Goal: Task Accomplishment & Management: Use online tool/utility

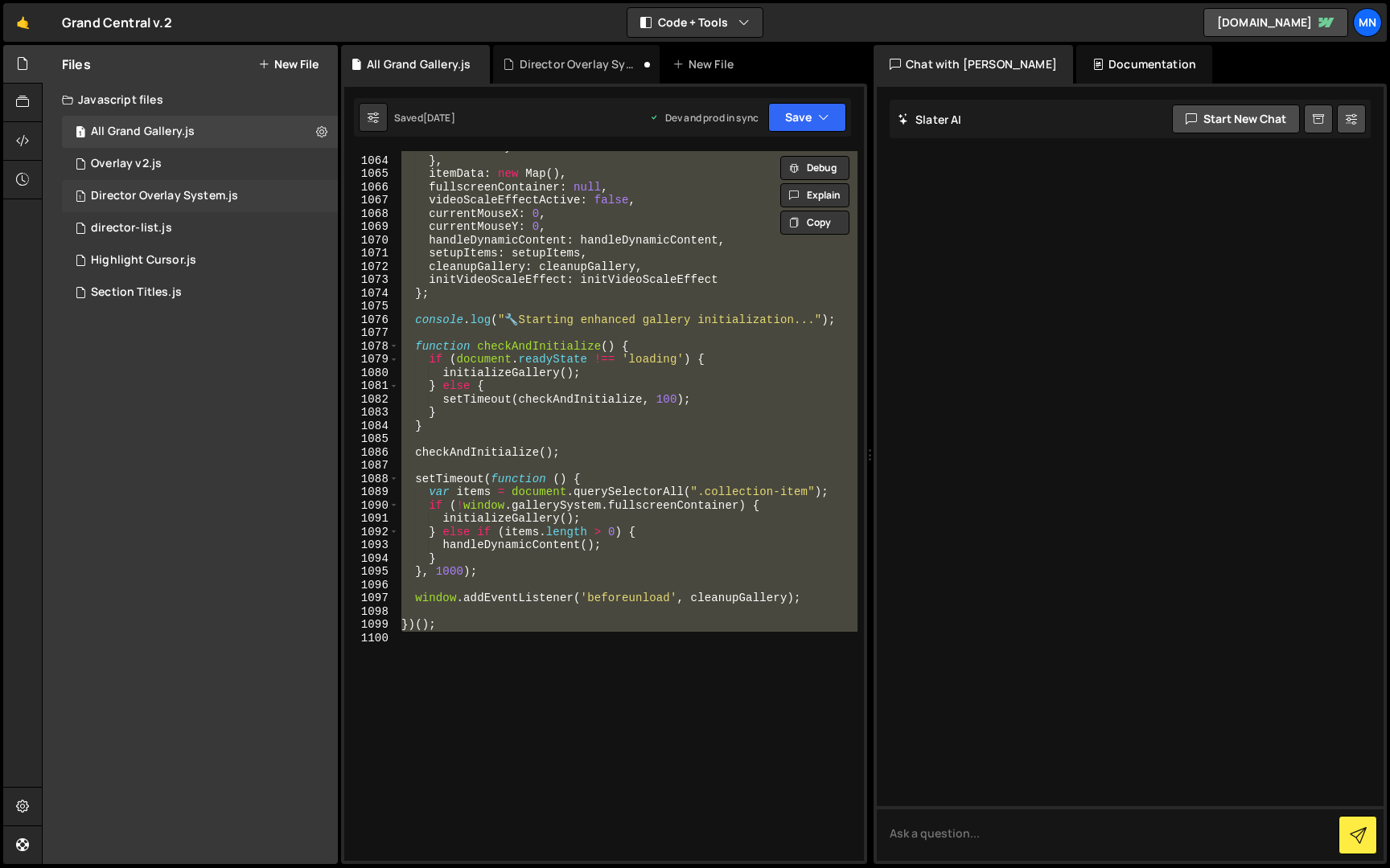
scroll to position [16007, 0]
click at [149, 200] on div "Director Overlay System.js" at bounding box center [164, 196] width 147 height 14
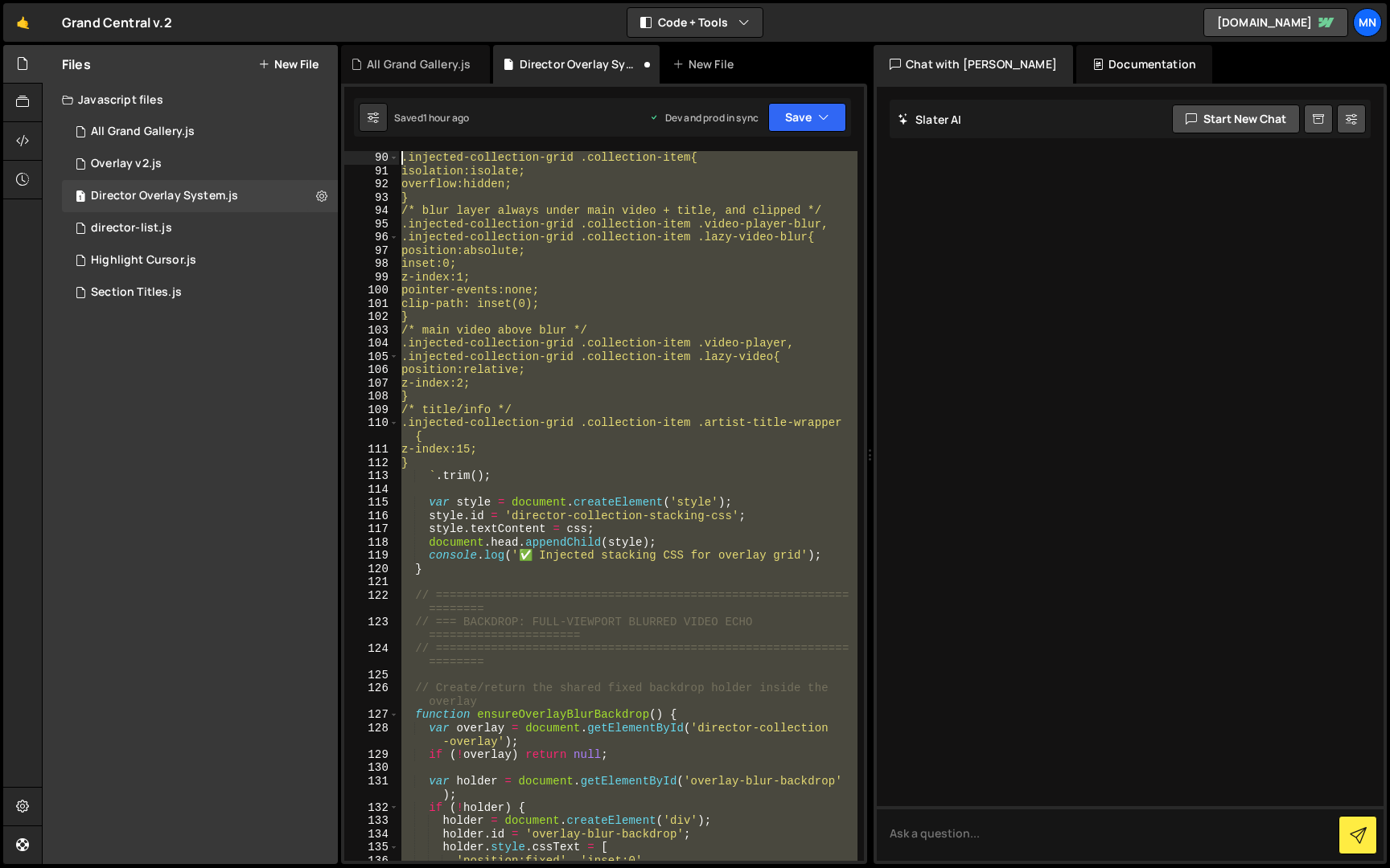
scroll to position [0, 0]
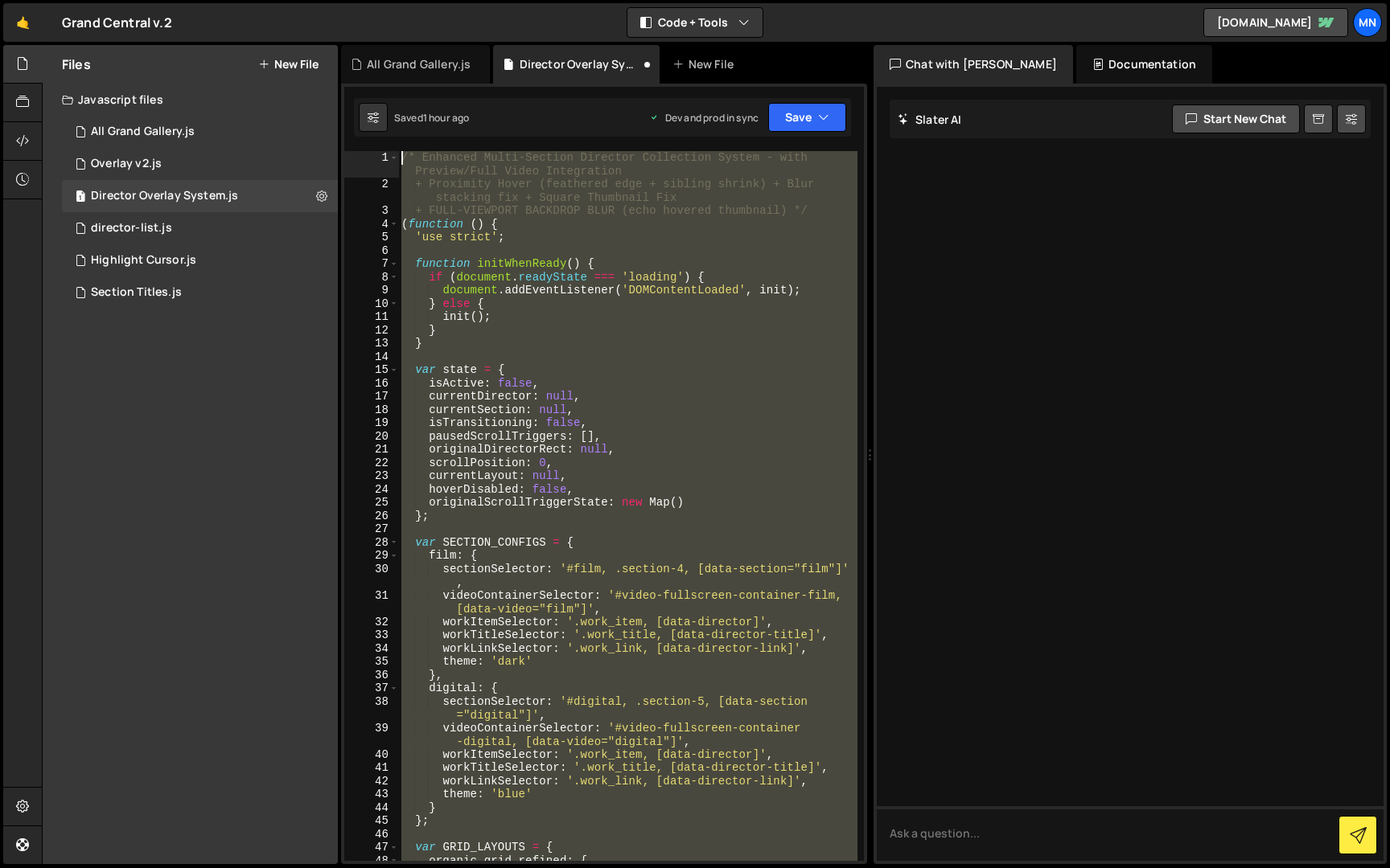
drag, startPoint x: 484, startPoint y: 598, endPoint x: 364, endPoint y: -30, distance: 639.4
click at [364, 0] on html "Projects [GEOGRAPHIC_DATA] Blog [GEOGRAPHIC_DATA] Projects Your Teams Invite te…" at bounding box center [695, 434] width 1390 height 868
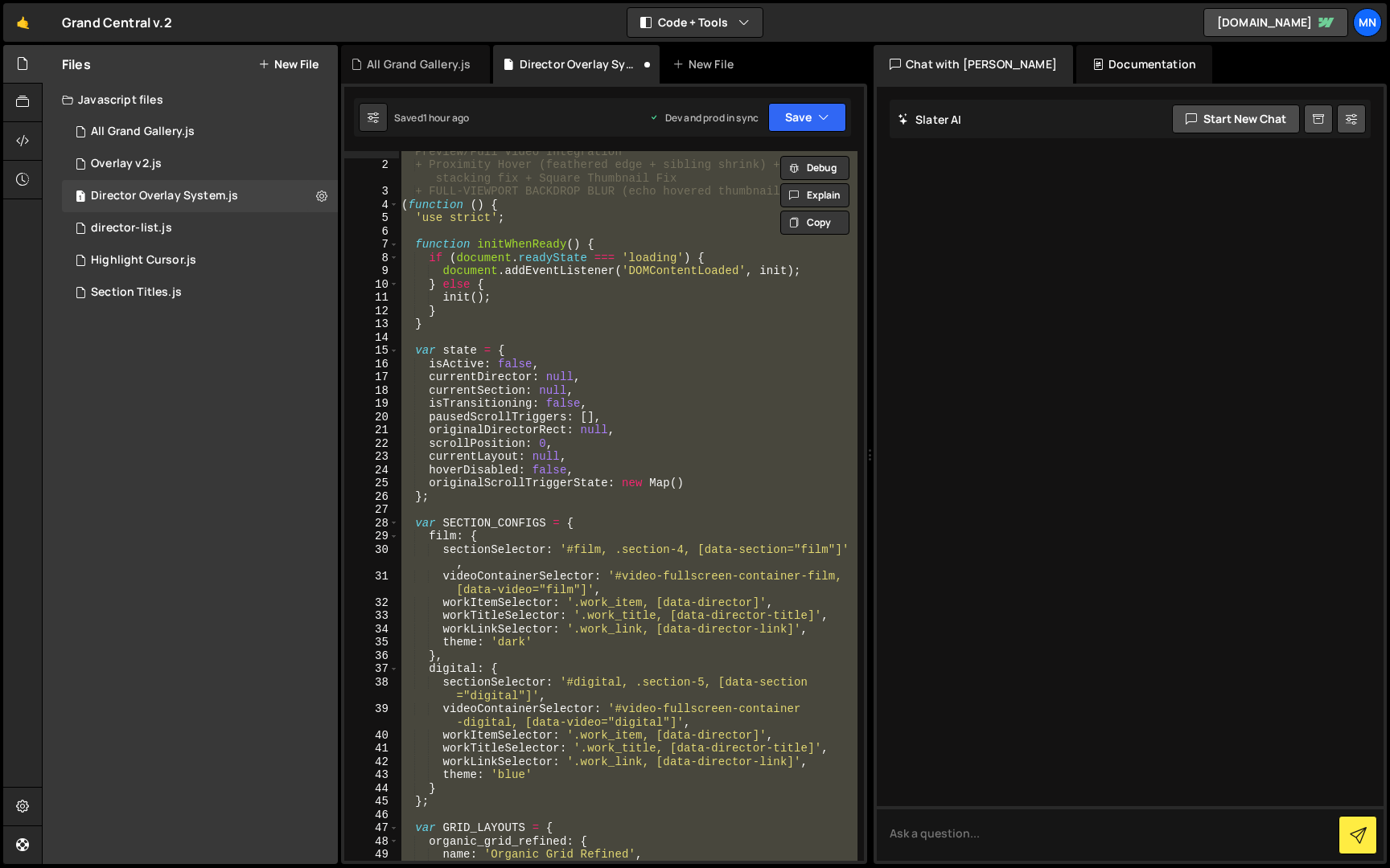
click at [684, 420] on div "/* Enhanced Multi-Section Director Collection System - with Preview/Full Video …" at bounding box center [627, 505] width 459 height 710
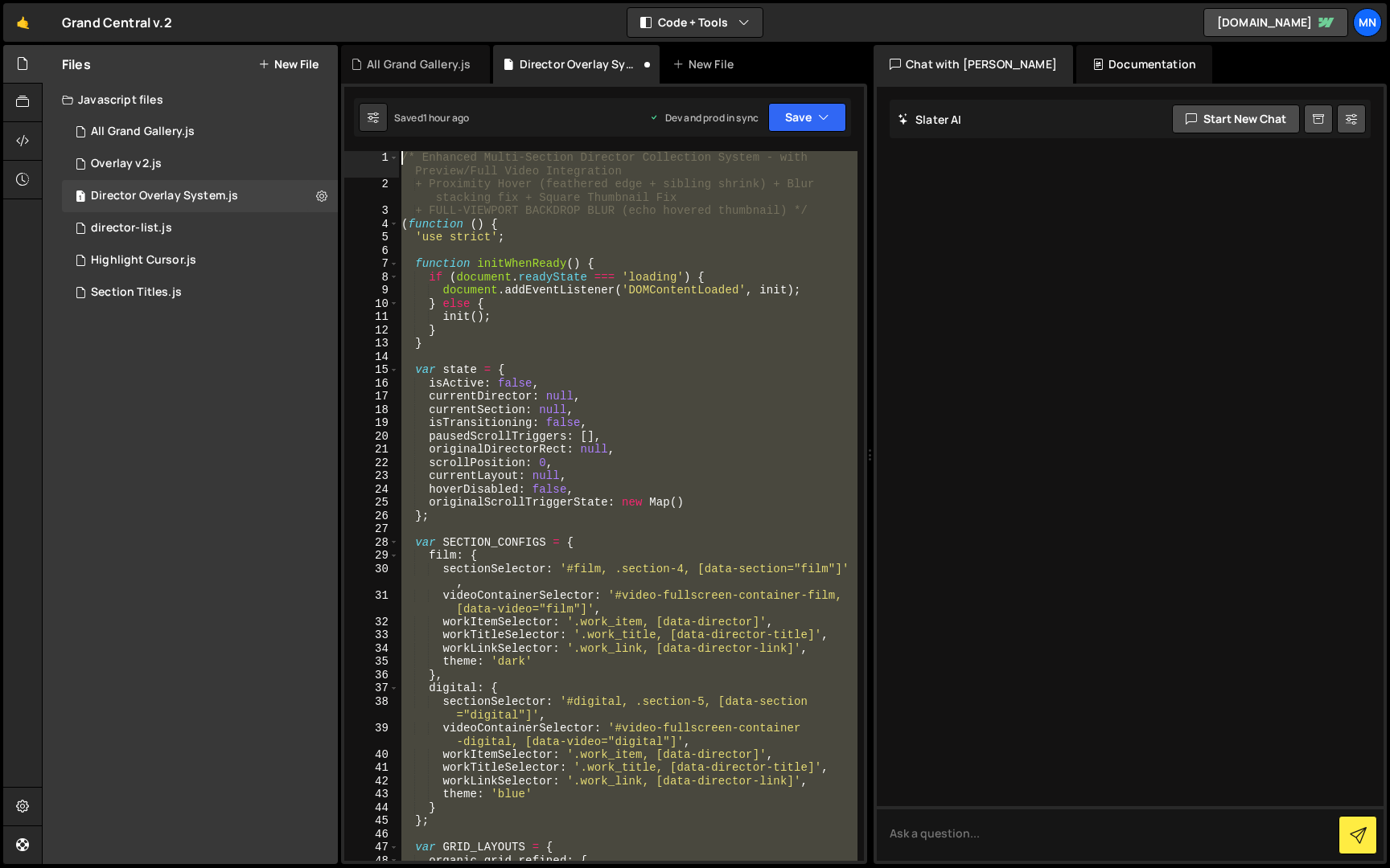
drag, startPoint x: 370, startPoint y: 668, endPoint x: 394, endPoint y: -30, distance: 698.4
click at [394, 0] on html "Projects [GEOGRAPHIC_DATA] Blog [GEOGRAPHIC_DATA] Projects Your Teams Invite te…" at bounding box center [695, 434] width 1390 height 868
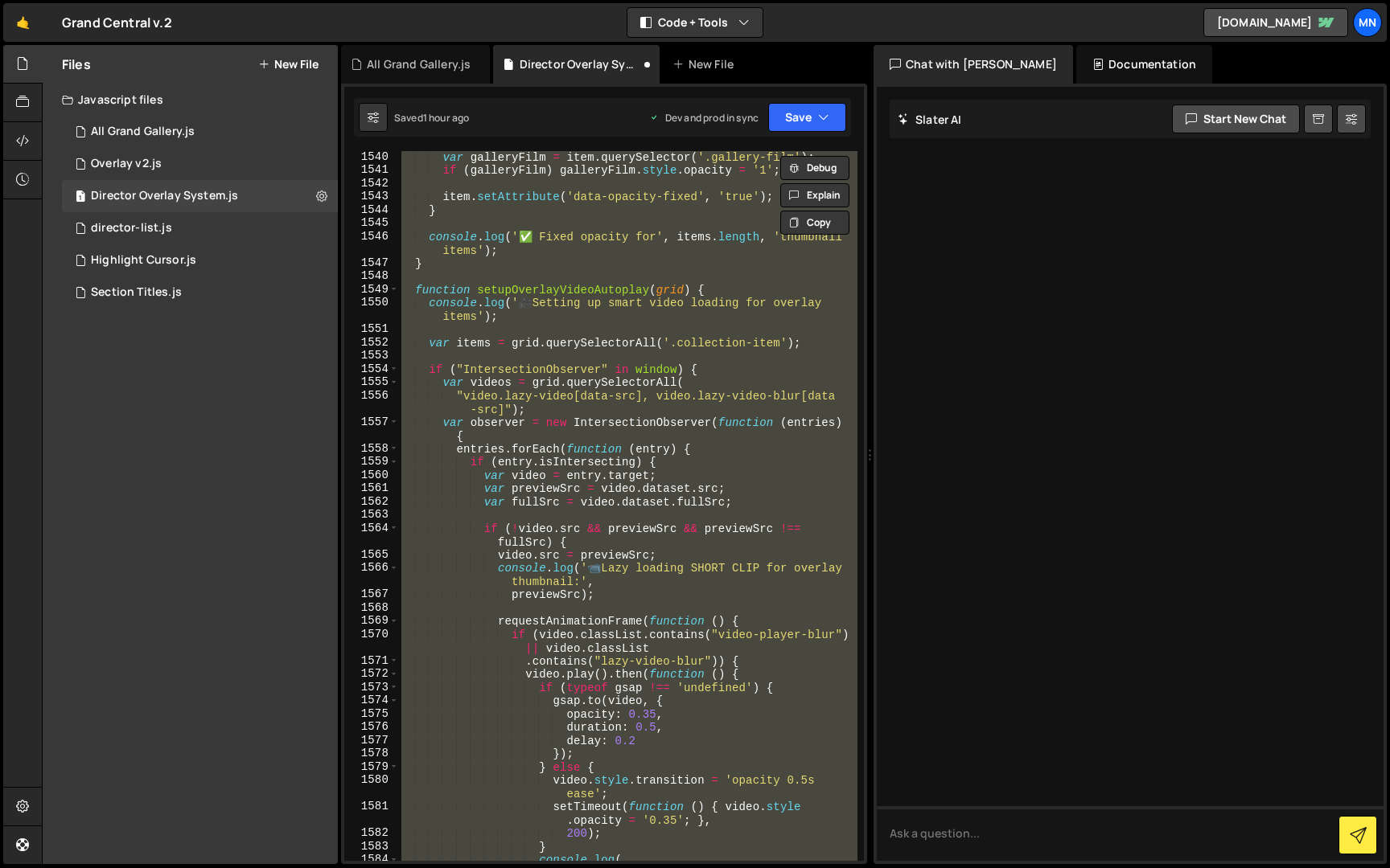
scroll to position [16208, 0]
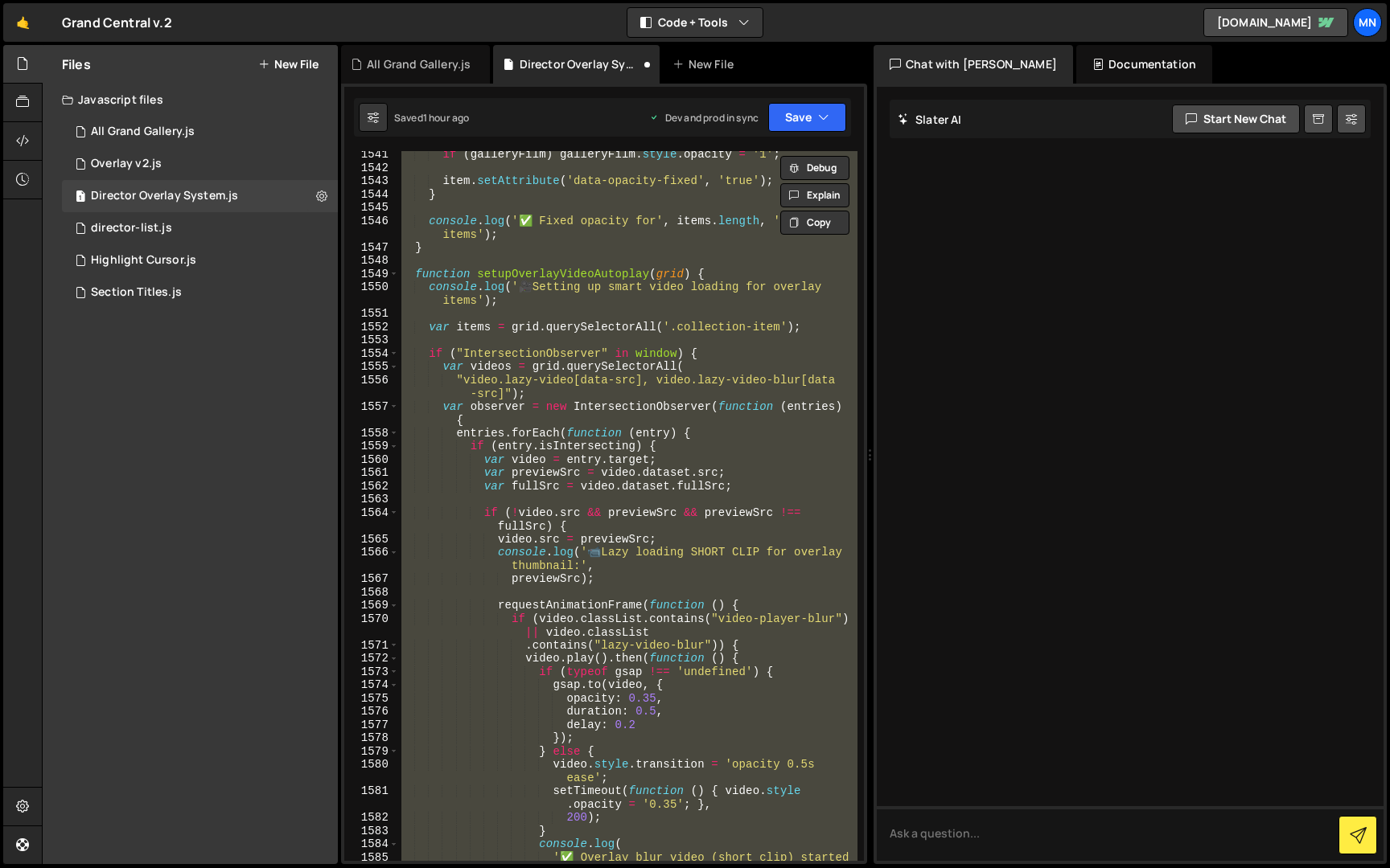
click at [647, 697] on div "if ( galleryFilm ) galleryFilm . style . opacity = '1' ; item . setAttribute ( …" at bounding box center [627, 505] width 459 height 710
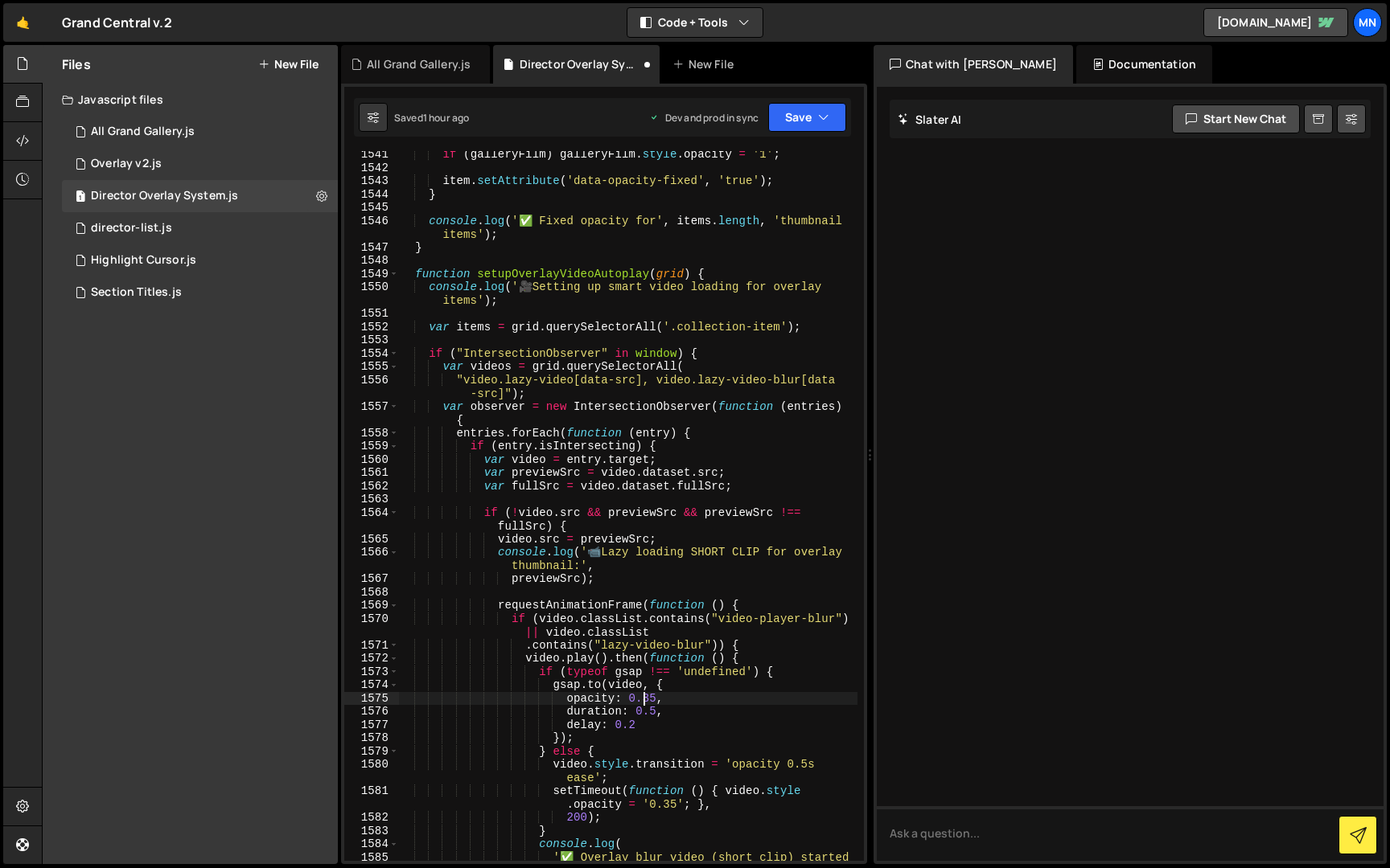
click at [638, 697] on div "if ( galleryFilm ) galleryFilm . style . opacity = '1' ; item . setAttribute ( …" at bounding box center [627, 523] width 459 height 750
drag, startPoint x: 638, startPoint y: 697, endPoint x: 651, endPoint y: 697, distance: 13.0
click at [651, 697] on div "if ( galleryFilm ) galleryFilm . style . opacity = '1' ; item . setAttribute ( …" at bounding box center [627, 523] width 459 height 750
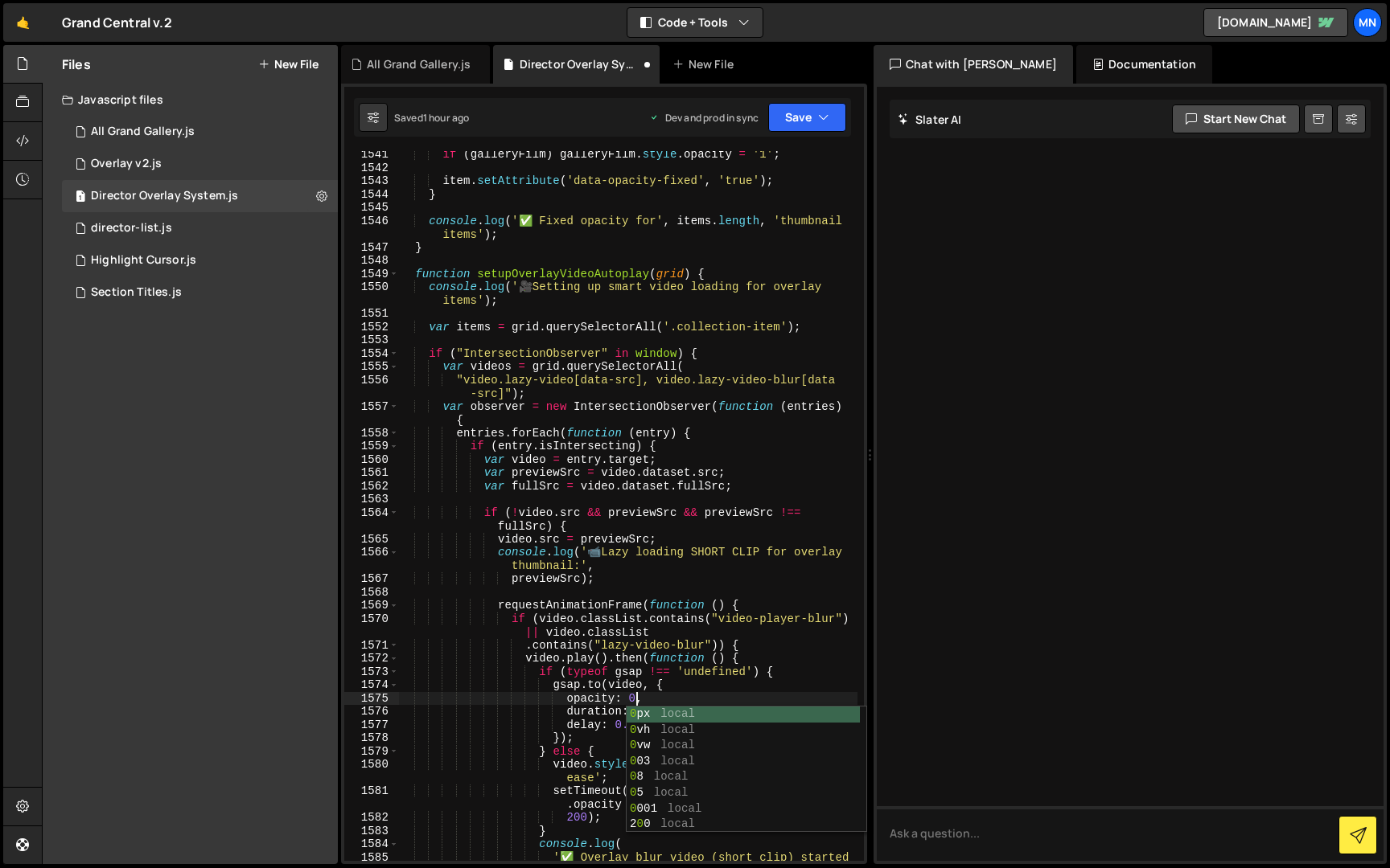
click at [780, 637] on div "if ( galleryFilm ) galleryFilm . style . opacity = '1' ; item . setAttribute ( …" at bounding box center [627, 523] width 459 height 750
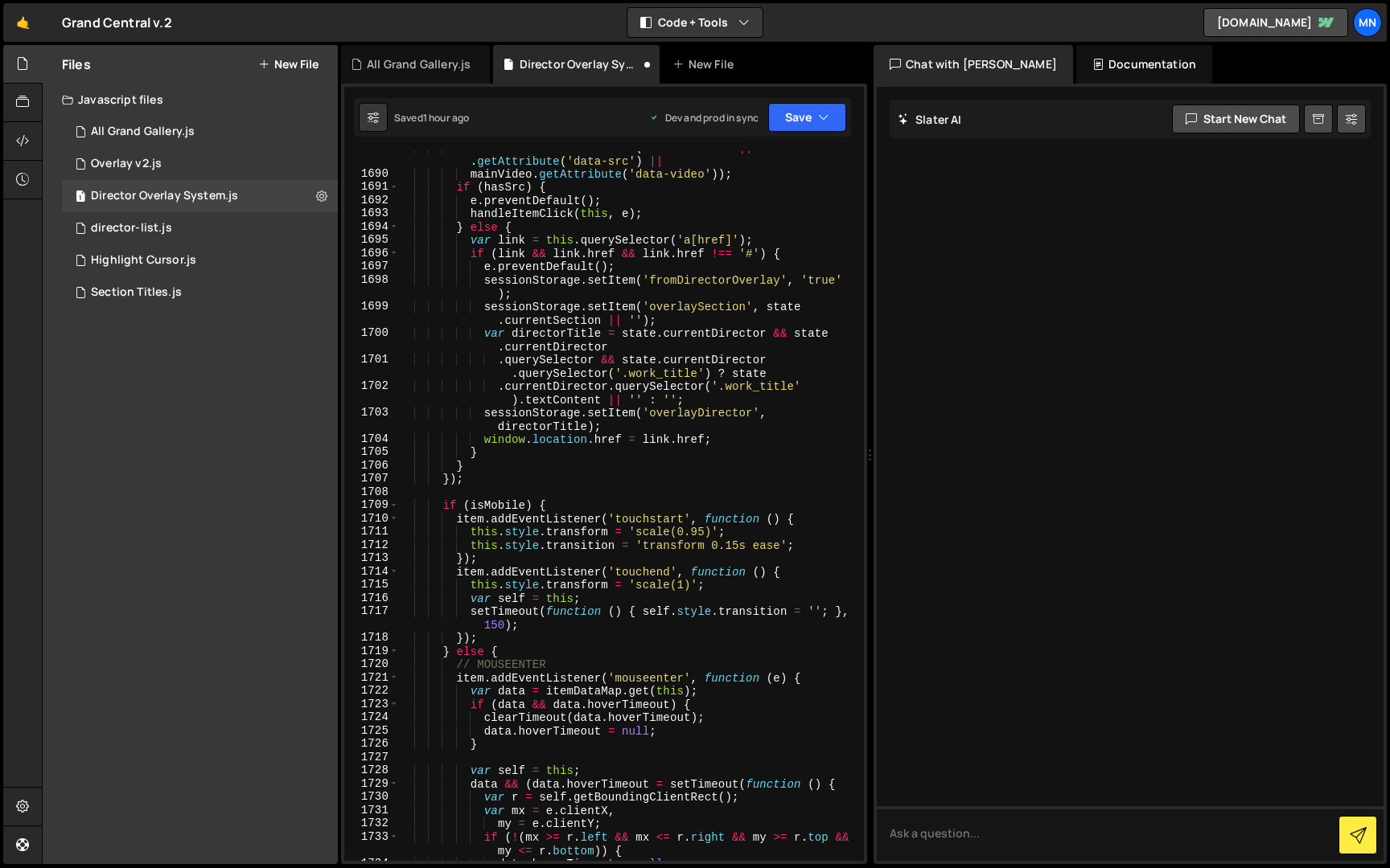
scroll to position [17851, 0]
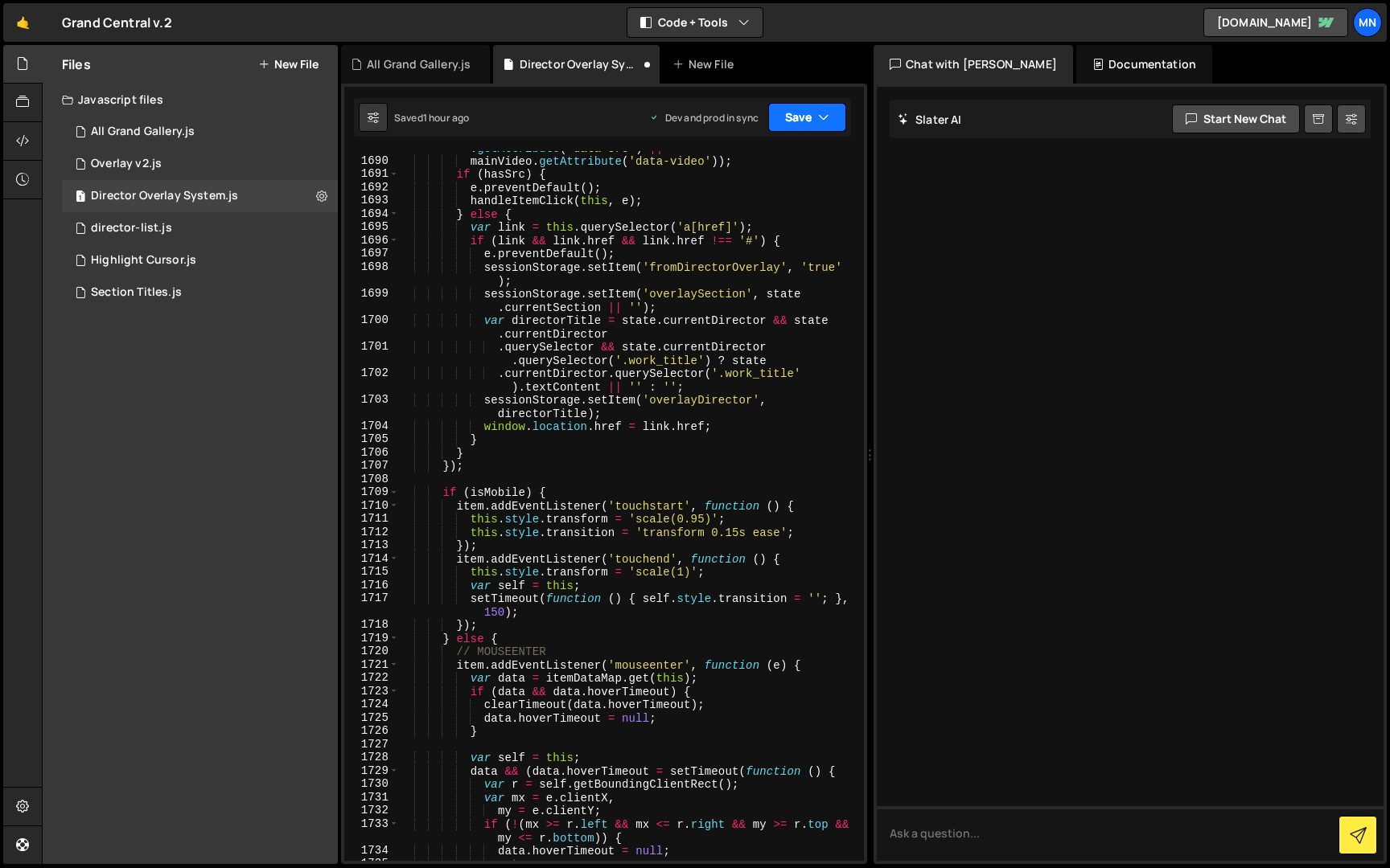
type textarea "if (video.classList.contains("video-player-blur") || video.classList"
click at [805, 108] on button "Save" at bounding box center [806, 118] width 78 height 29
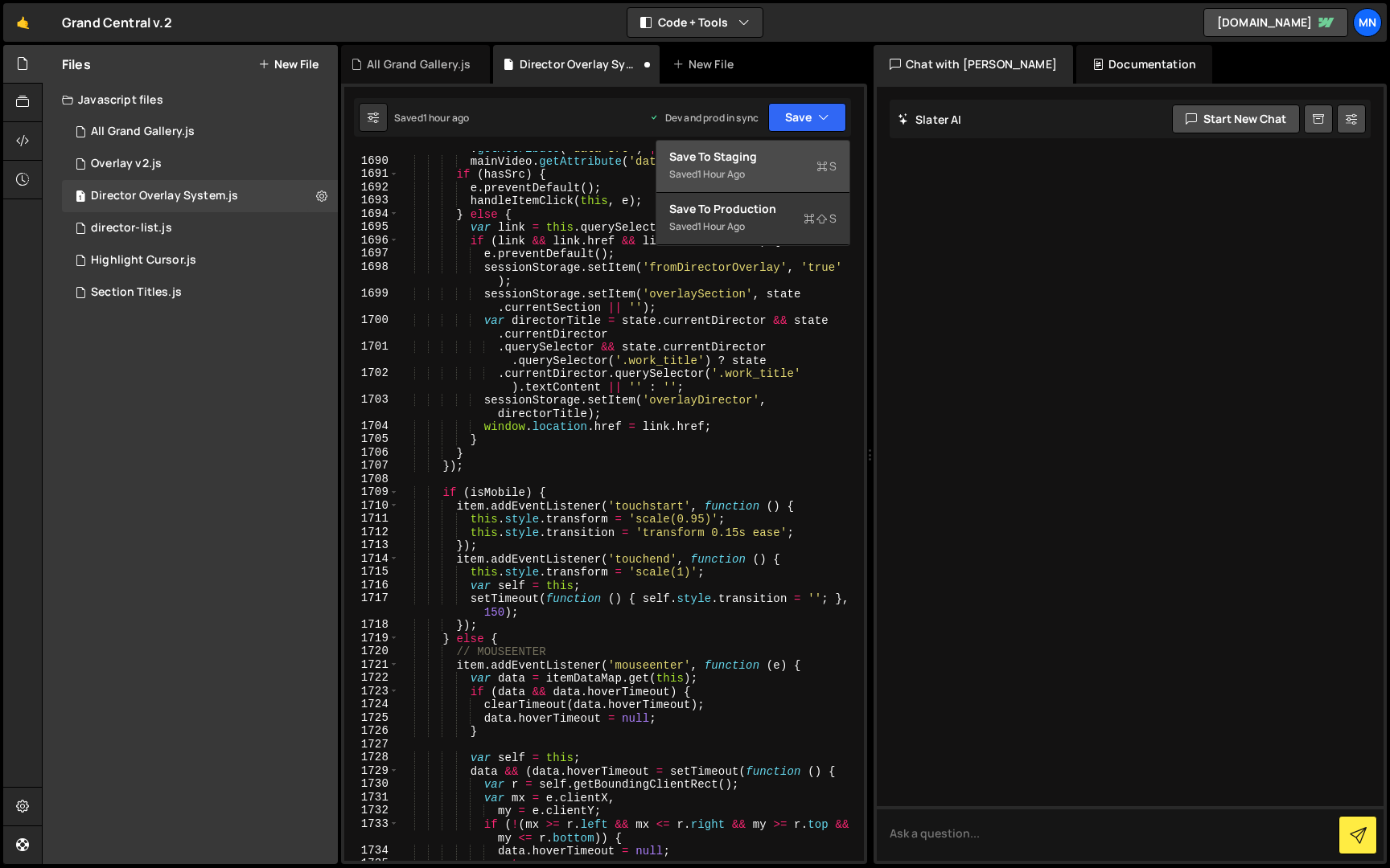
click at [770, 183] on div "Saved 1 hour ago" at bounding box center [752, 174] width 167 height 19
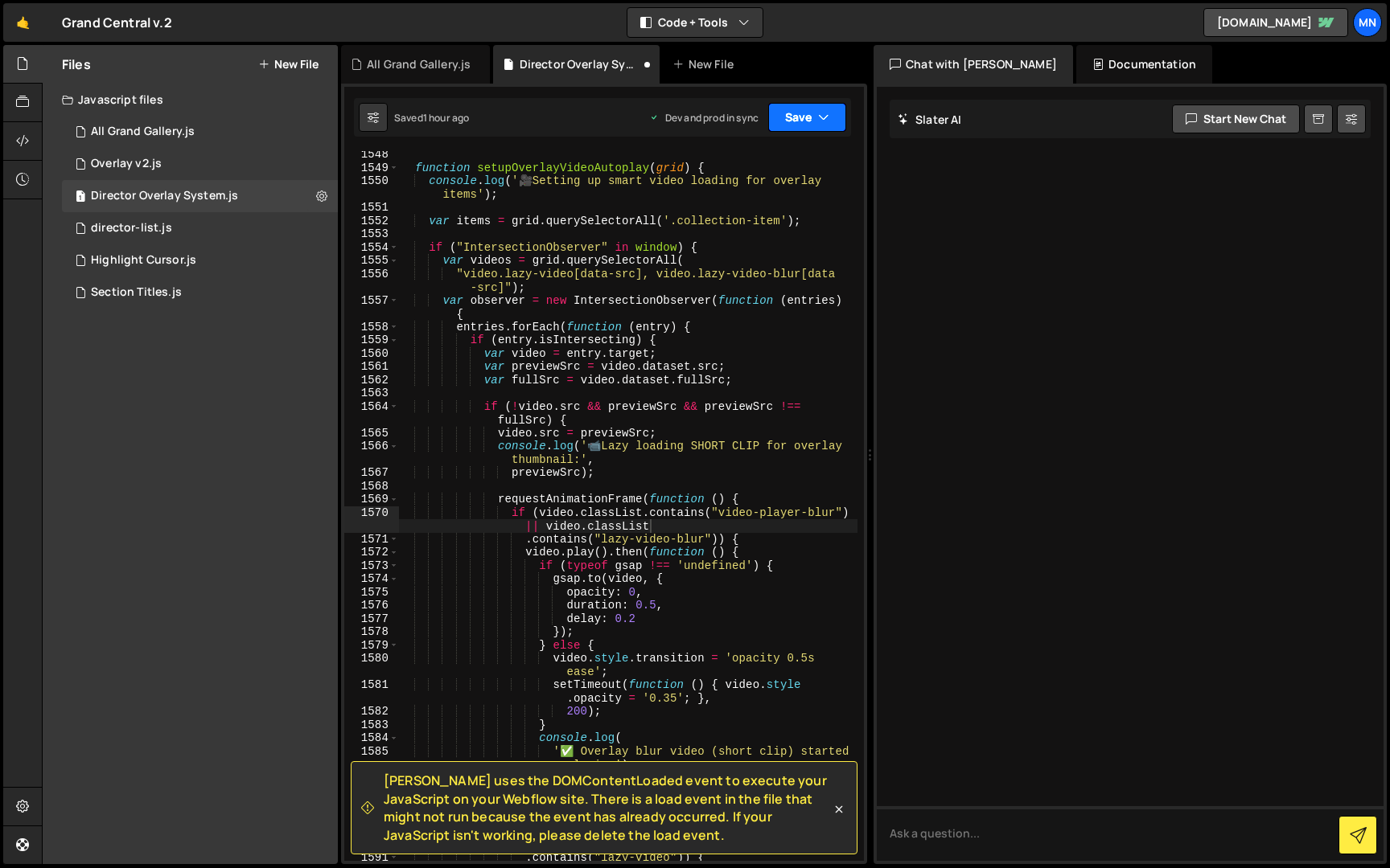
scroll to position [16284, 0]
click at [804, 124] on button "Save" at bounding box center [806, 118] width 78 height 29
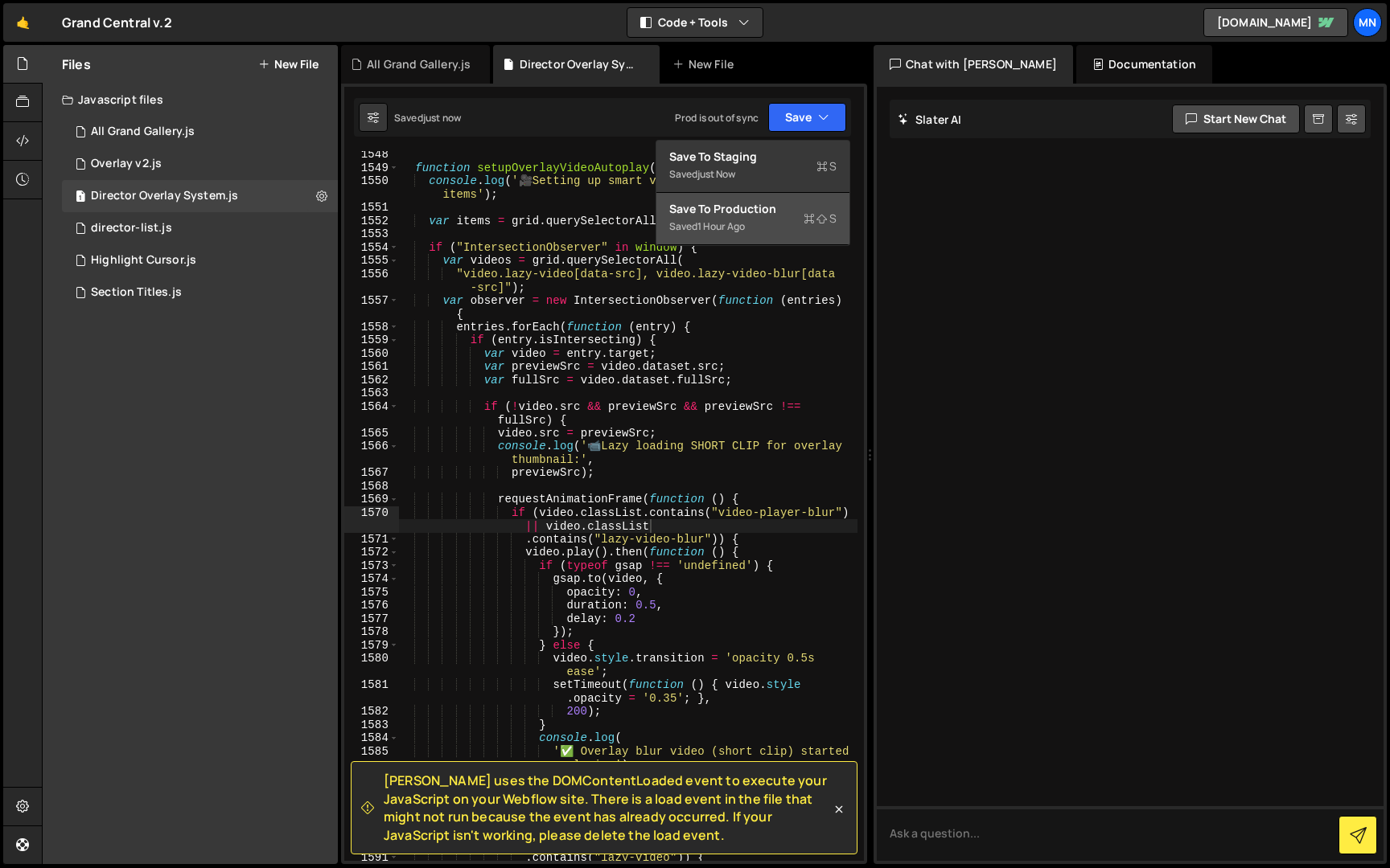
click at [767, 235] on div "Saved 1 hour ago" at bounding box center [752, 226] width 167 height 19
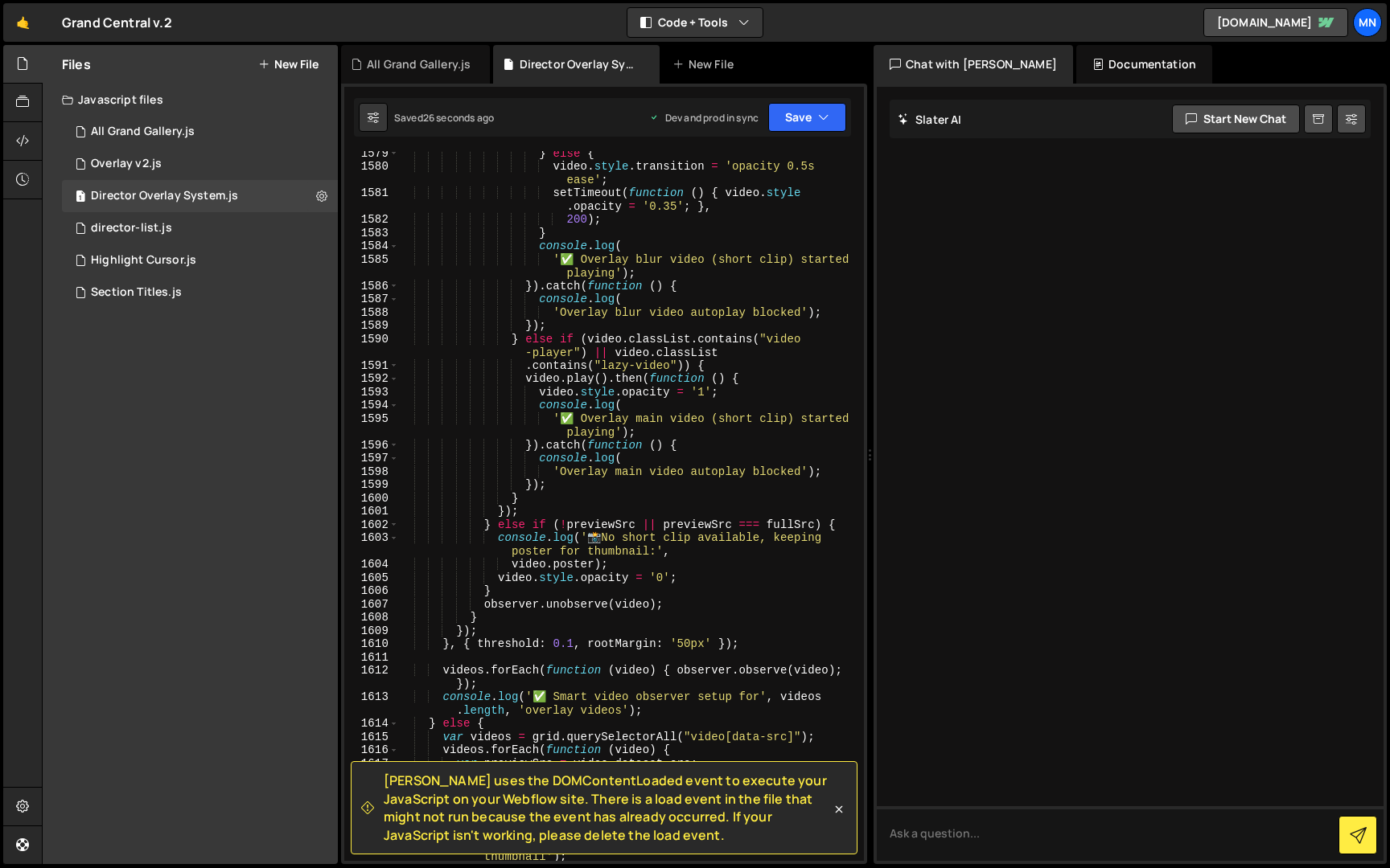
scroll to position [25632, 0]
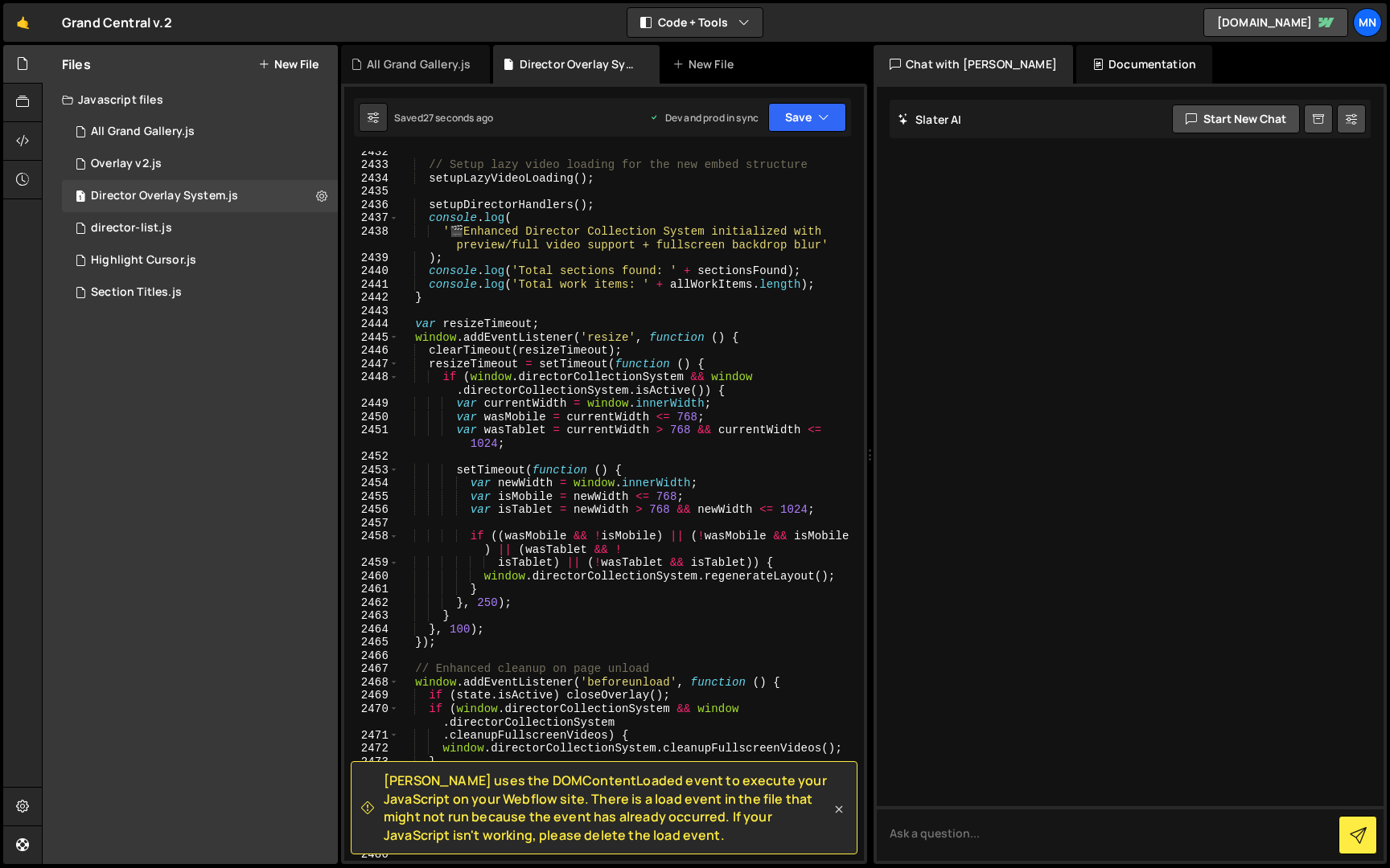
click at [840, 807] on icon at bounding box center [839, 810] width 16 height 16
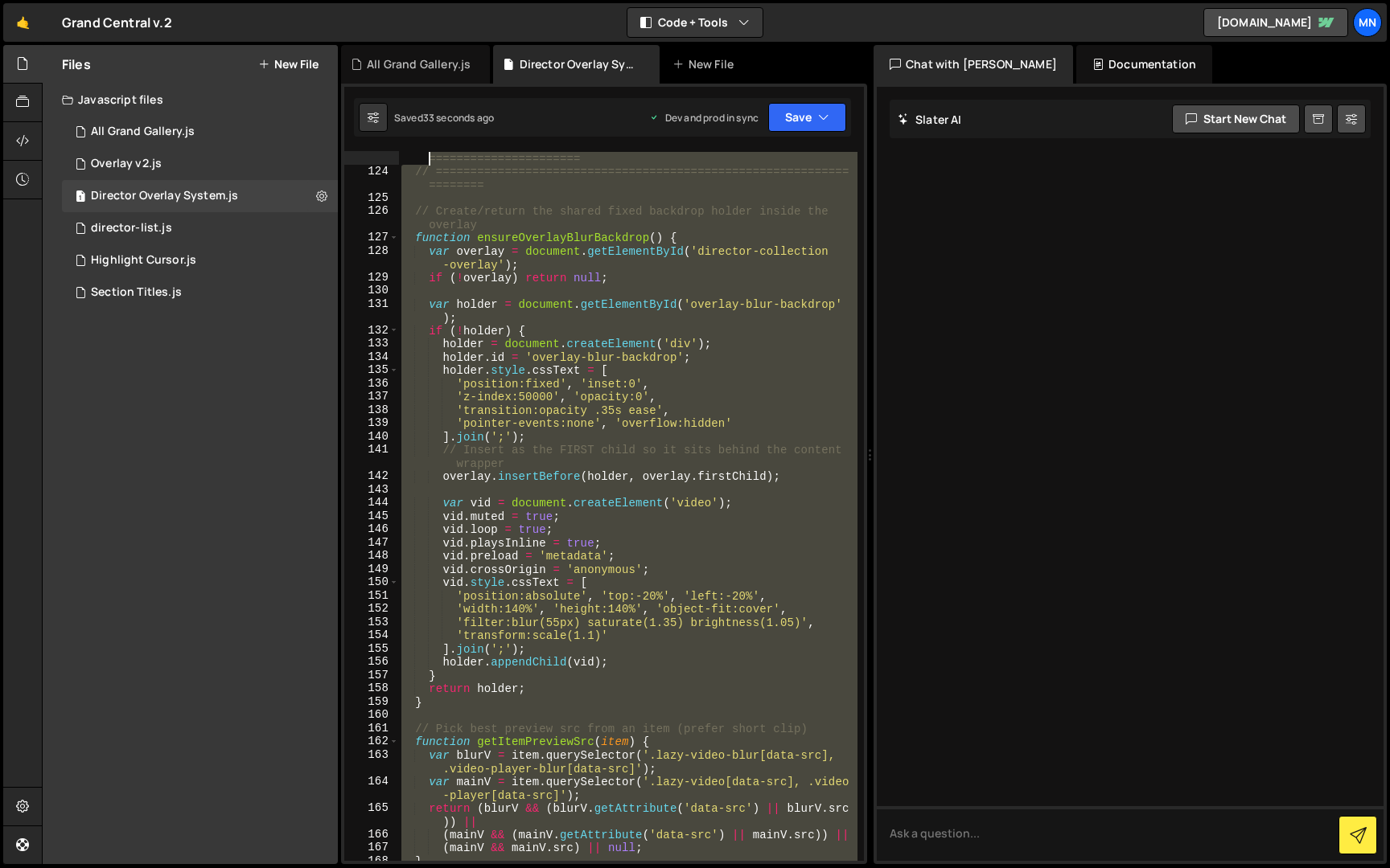
scroll to position [0, 0]
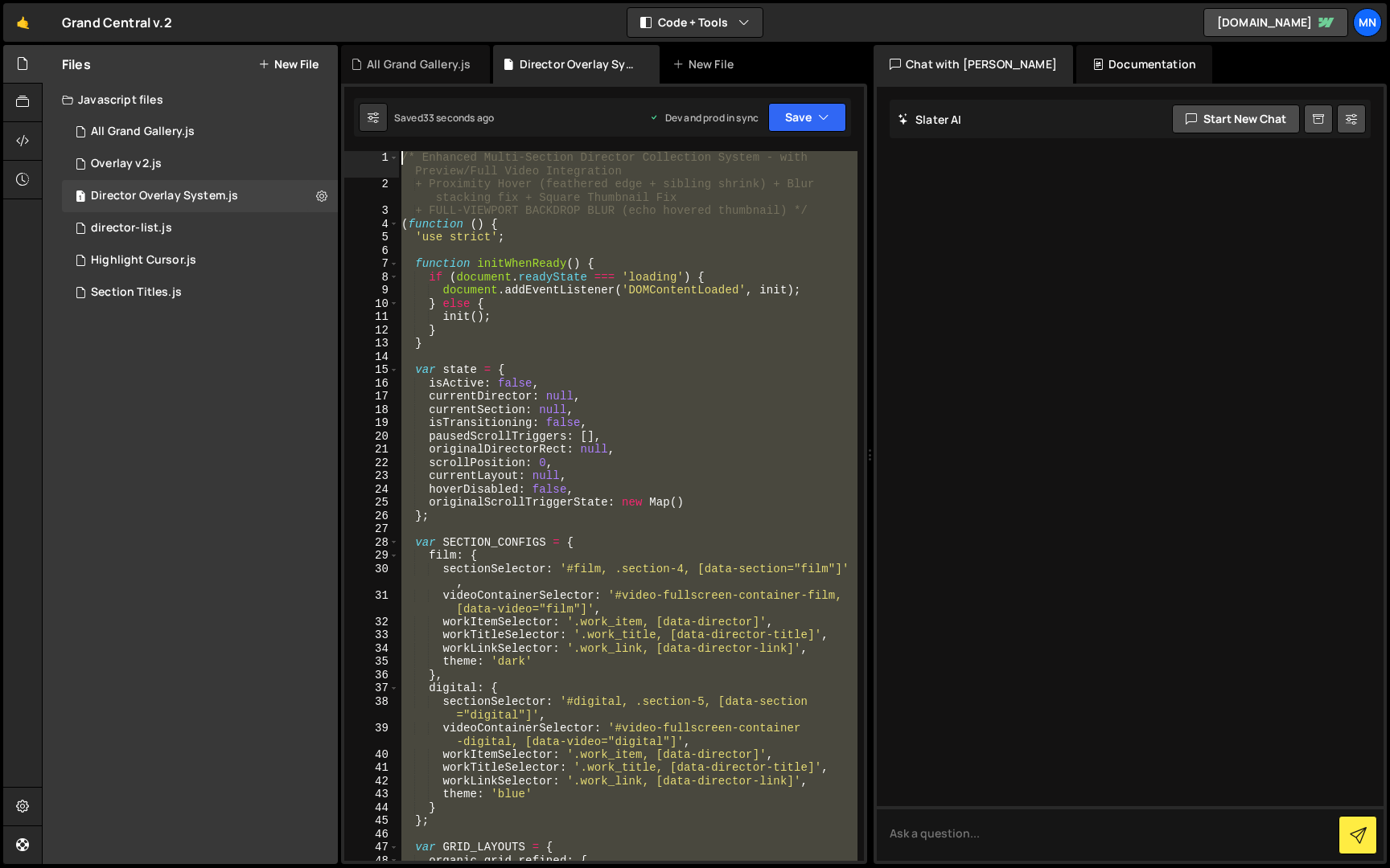
drag, startPoint x: 442, startPoint y: 846, endPoint x: 385, endPoint y: -30, distance: 877.9
click at [385, 0] on html "Projects [GEOGRAPHIC_DATA] Blog [GEOGRAPHIC_DATA] Projects Your Teams Invite te…" at bounding box center [695, 434] width 1390 height 868
type textarea "/* Enhanced Multi-Section Director Collection System - with Preview/Full Video …"
click at [216, 197] on div "Director Overlay System.js" at bounding box center [164, 196] width 147 height 14
click at [27, 181] on icon at bounding box center [22, 180] width 13 height 18
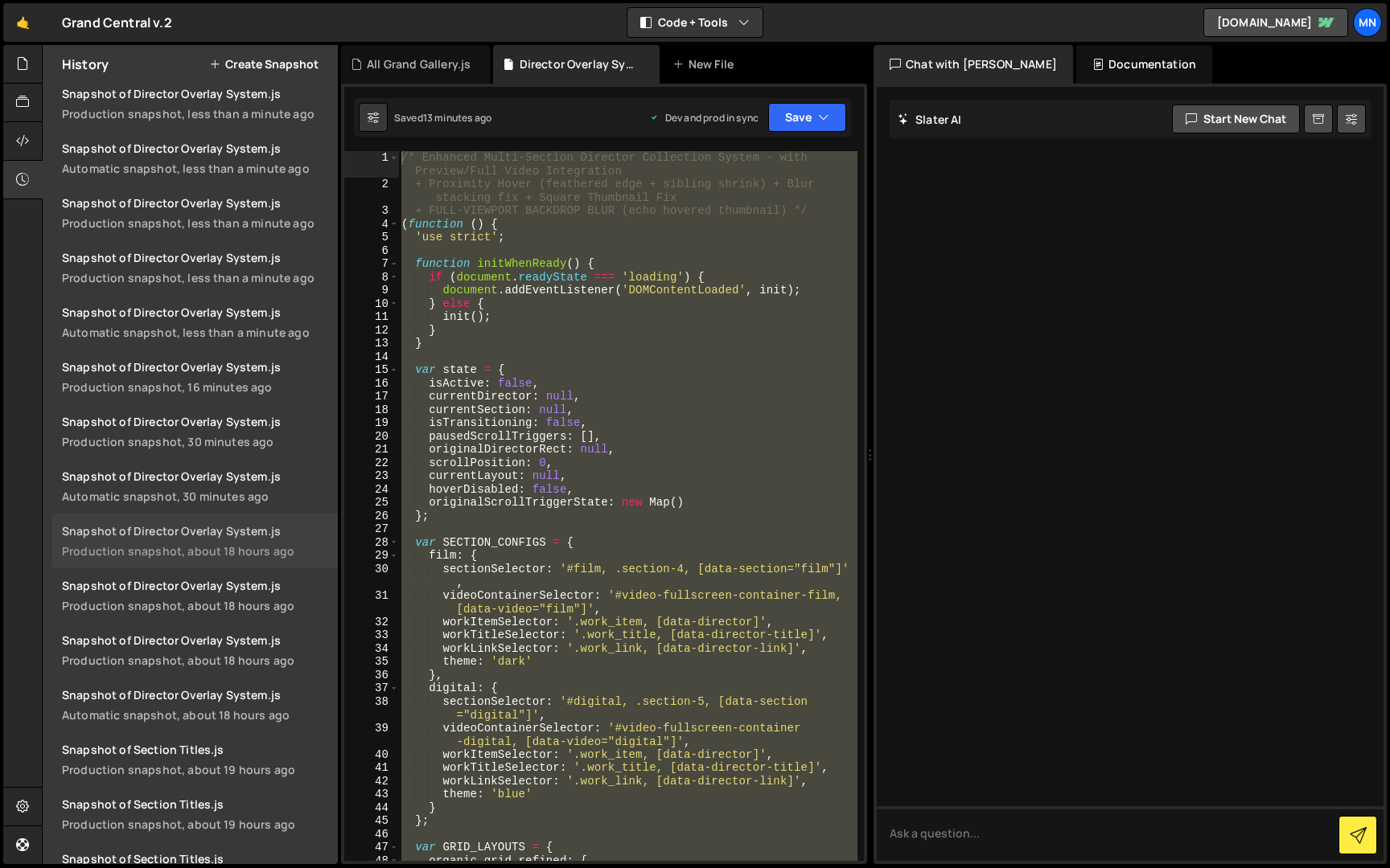
scroll to position [581, 0]
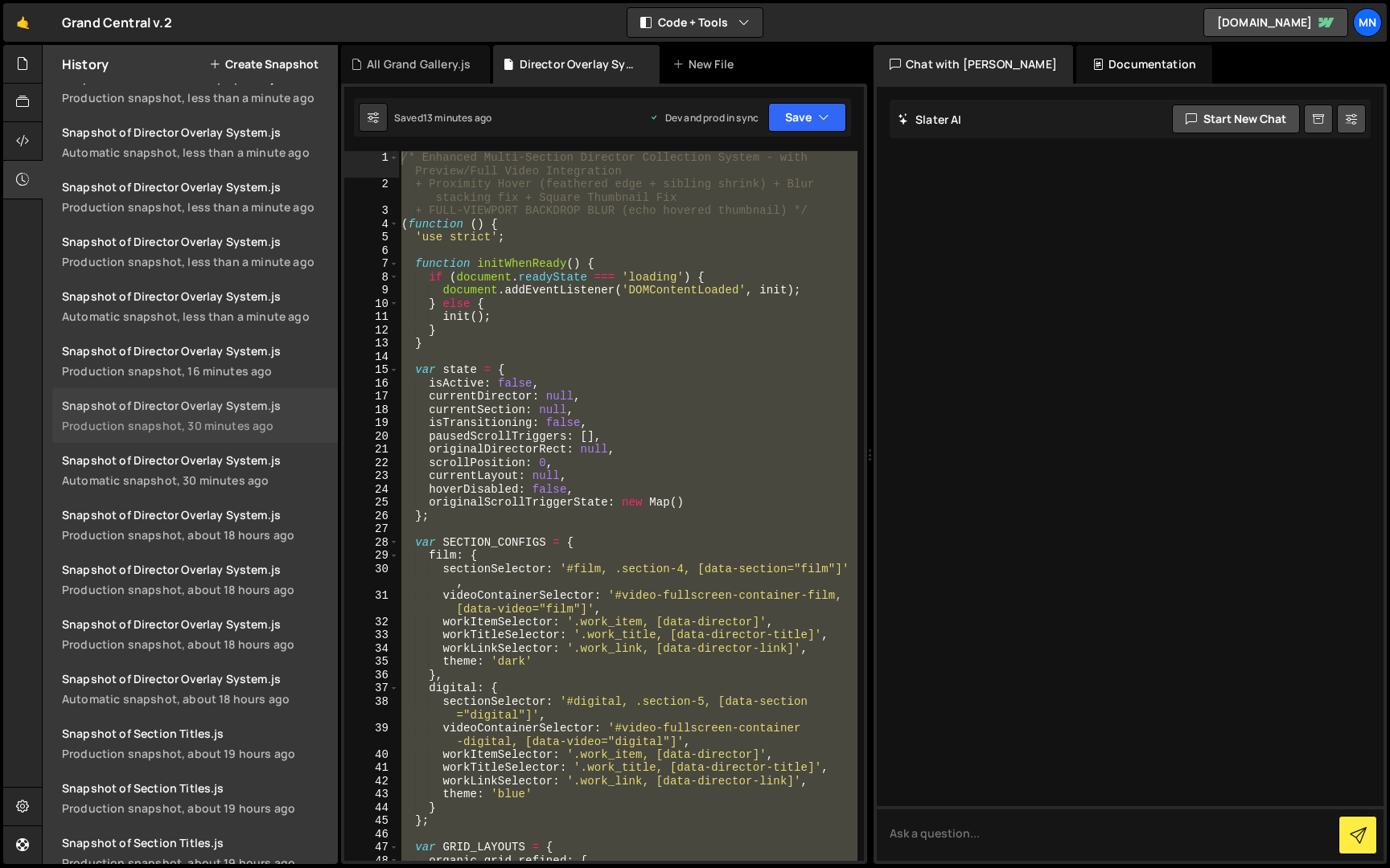
click at [232, 406] on div "Snapshot of Director Overlay System.js" at bounding box center [195, 405] width 266 height 15
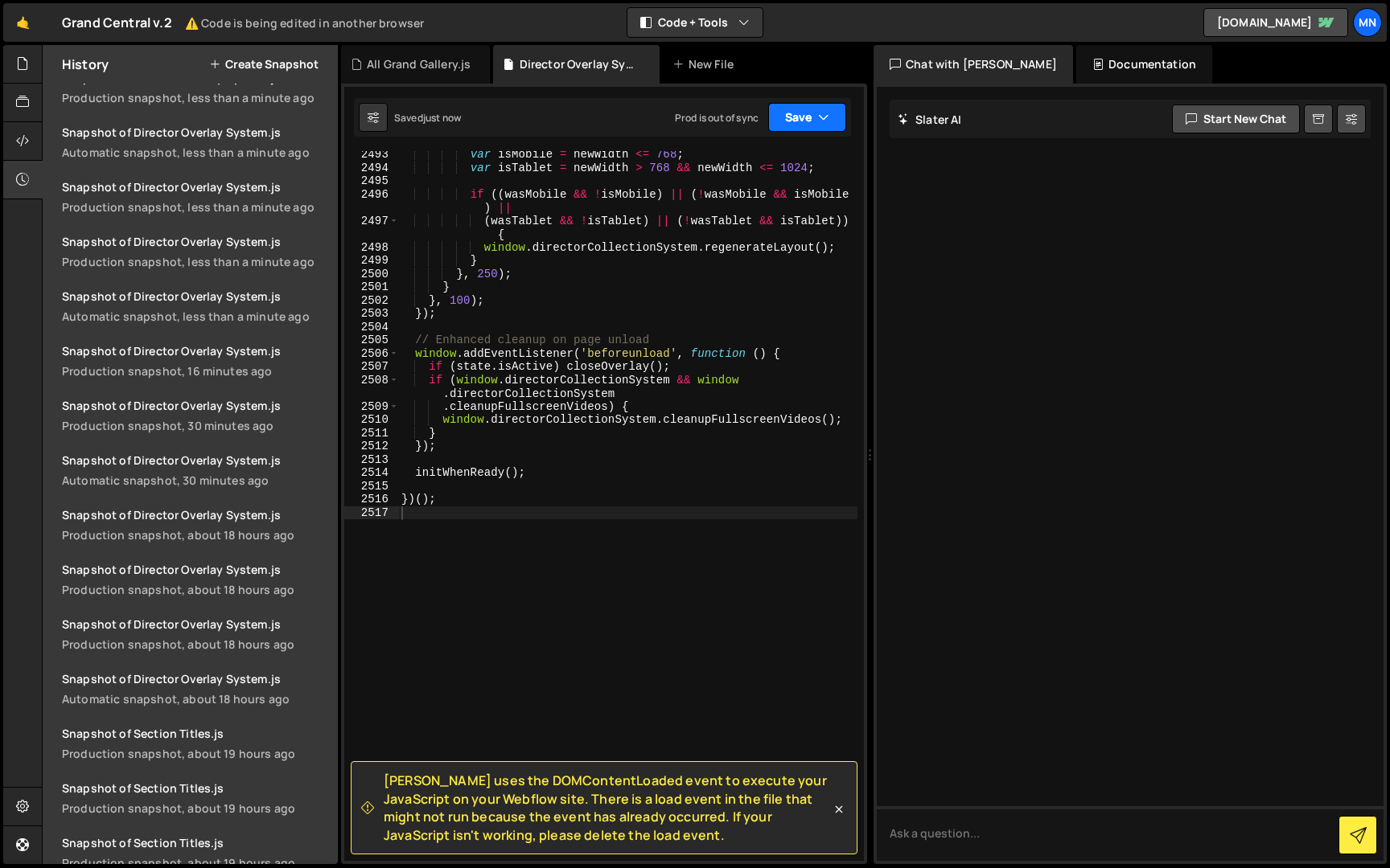
click at [799, 115] on button "Save" at bounding box center [806, 118] width 78 height 29
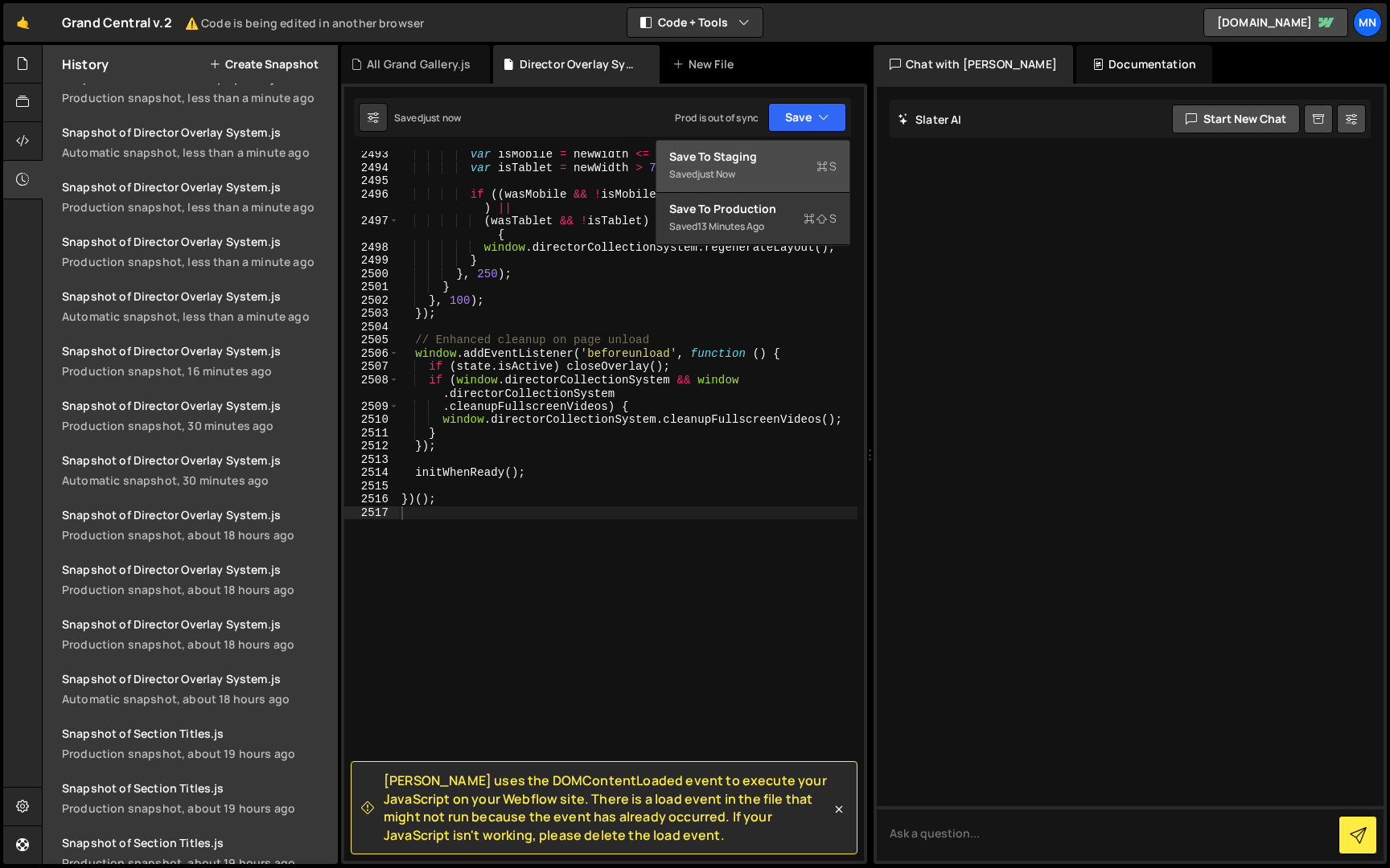
click at [780, 162] on div "Save to Staging S" at bounding box center [752, 157] width 167 height 16
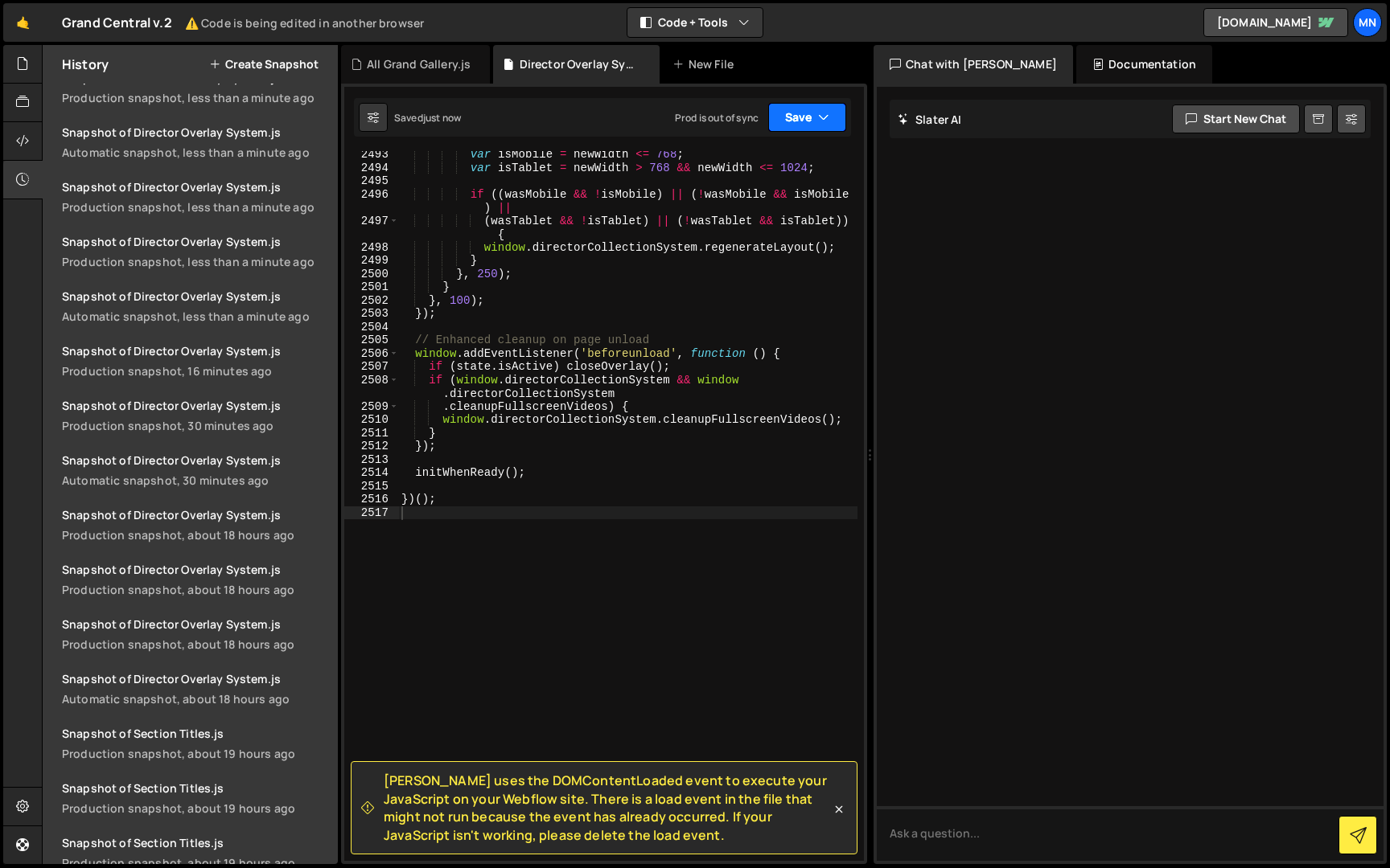
click at [812, 110] on button "Save" at bounding box center [806, 118] width 78 height 29
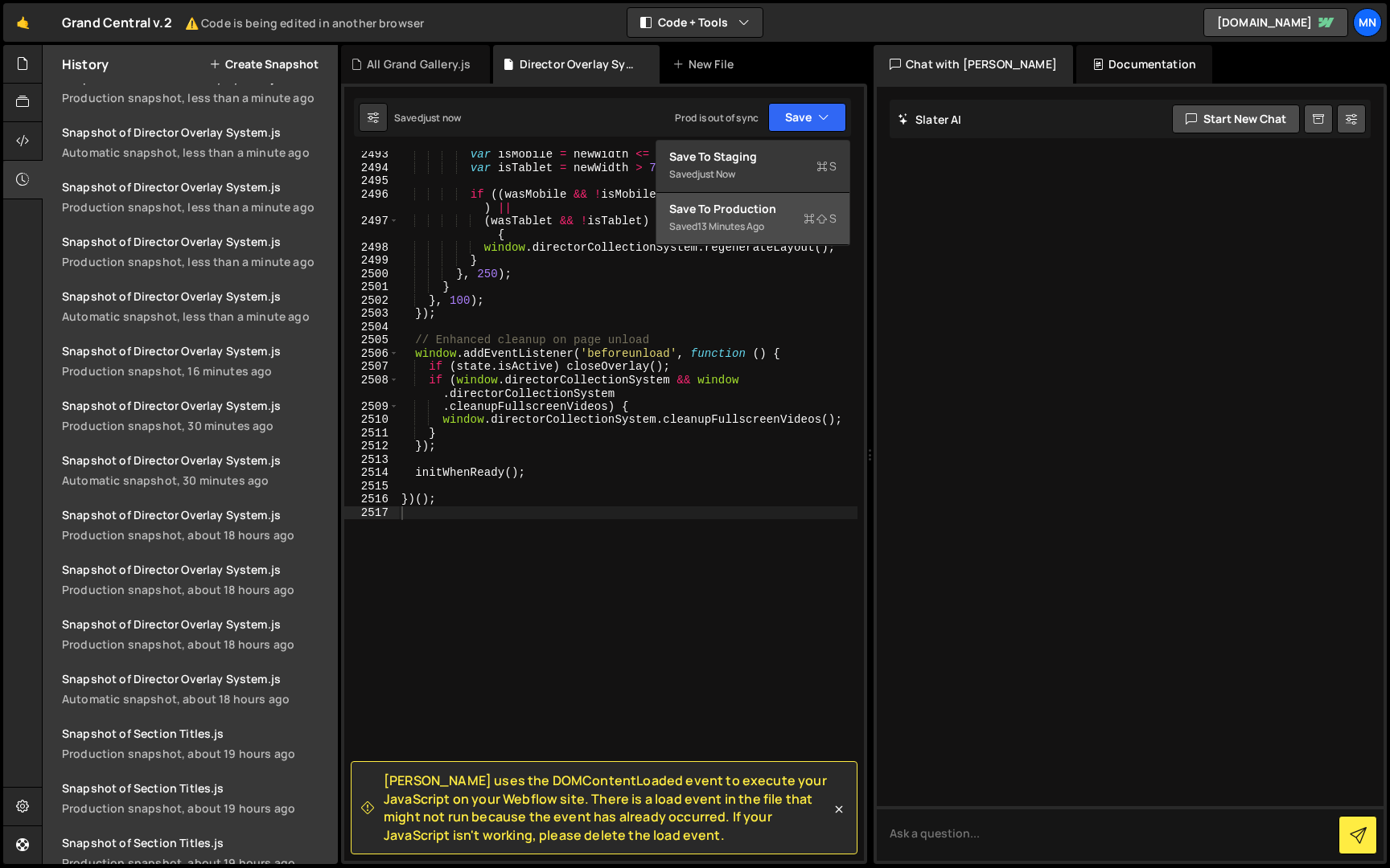
click at [764, 232] on div "13 minutes ago" at bounding box center [730, 226] width 66 height 13
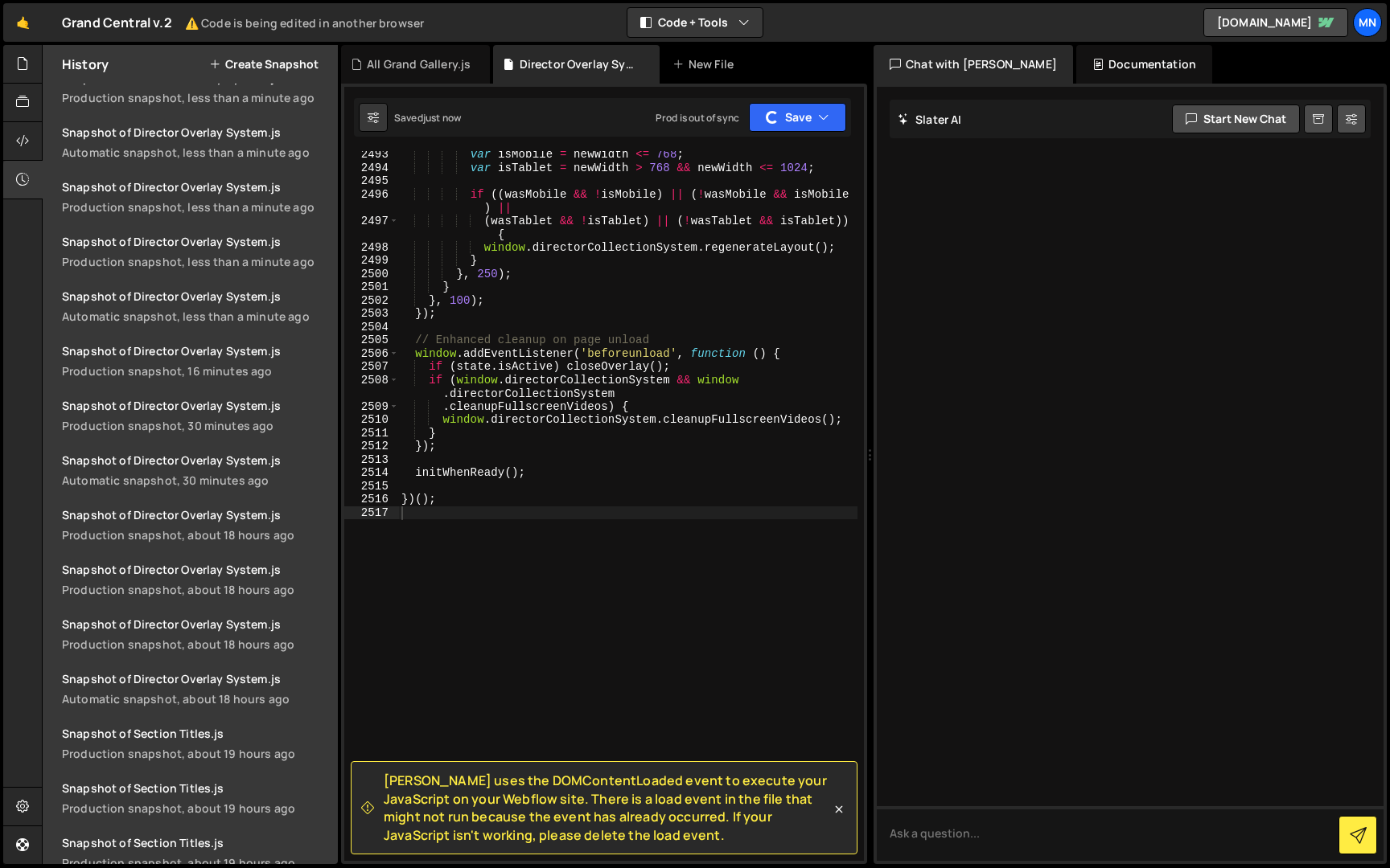
scroll to position [636, 0]
click at [801, 124] on button "Save" at bounding box center [806, 118] width 78 height 29
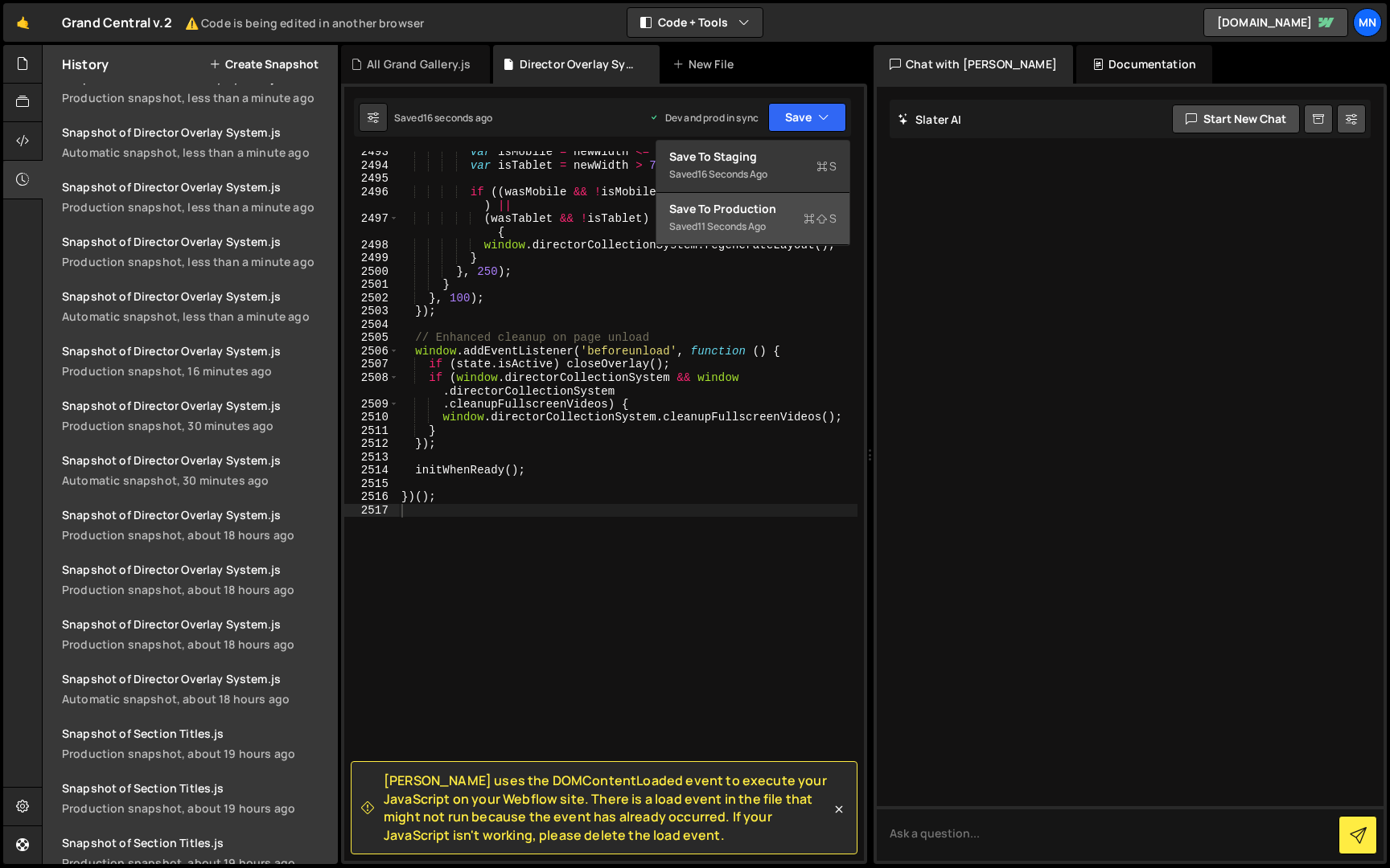
click at [751, 220] on div "11 seconds ago" at bounding box center [731, 226] width 68 height 13
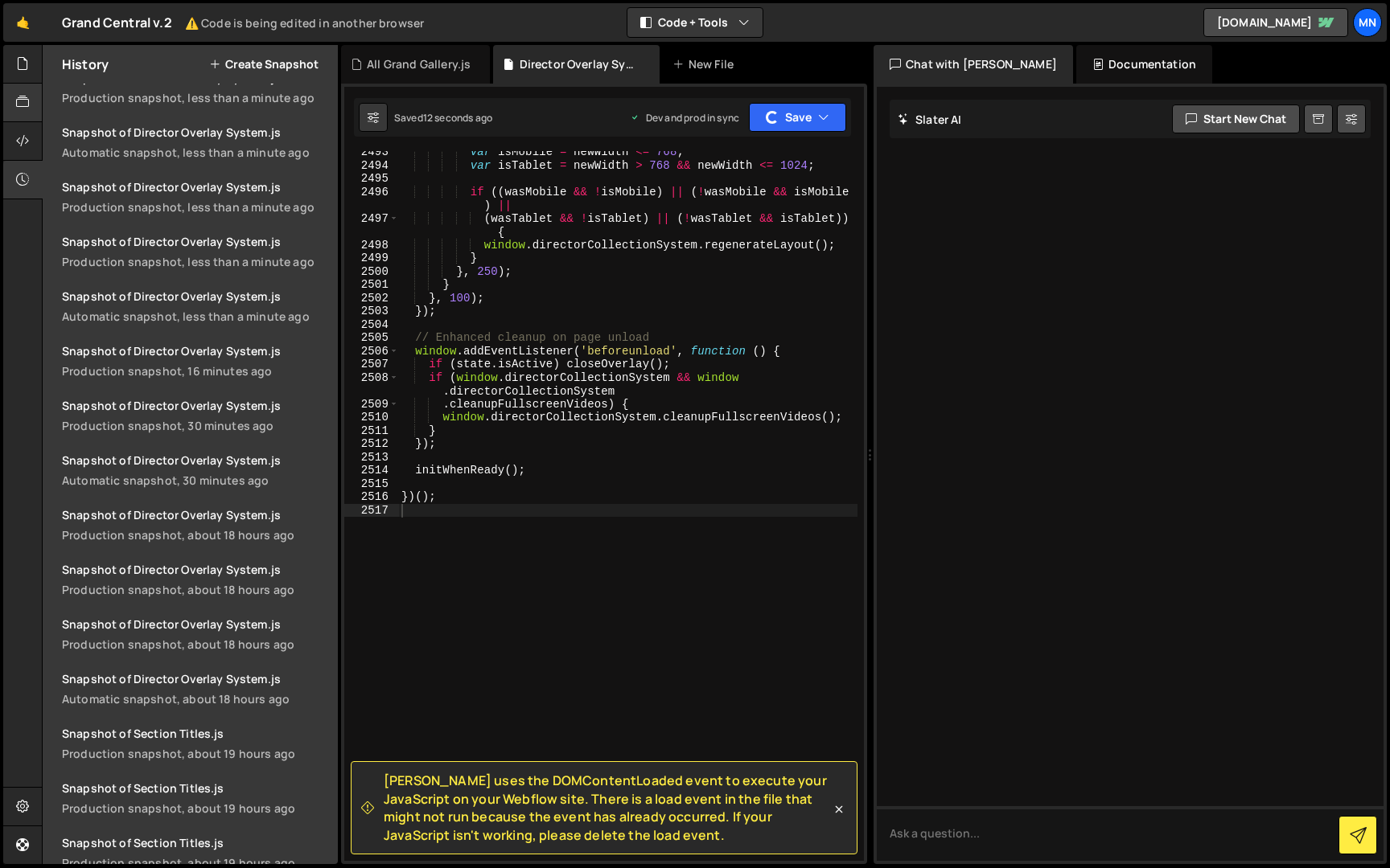
scroll to position [689, 0]
click at [19, 41] on link "🤙" at bounding box center [23, 22] width 40 height 39
click at [22, 57] on icon at bounding box center [22, 64] width 13 height 18
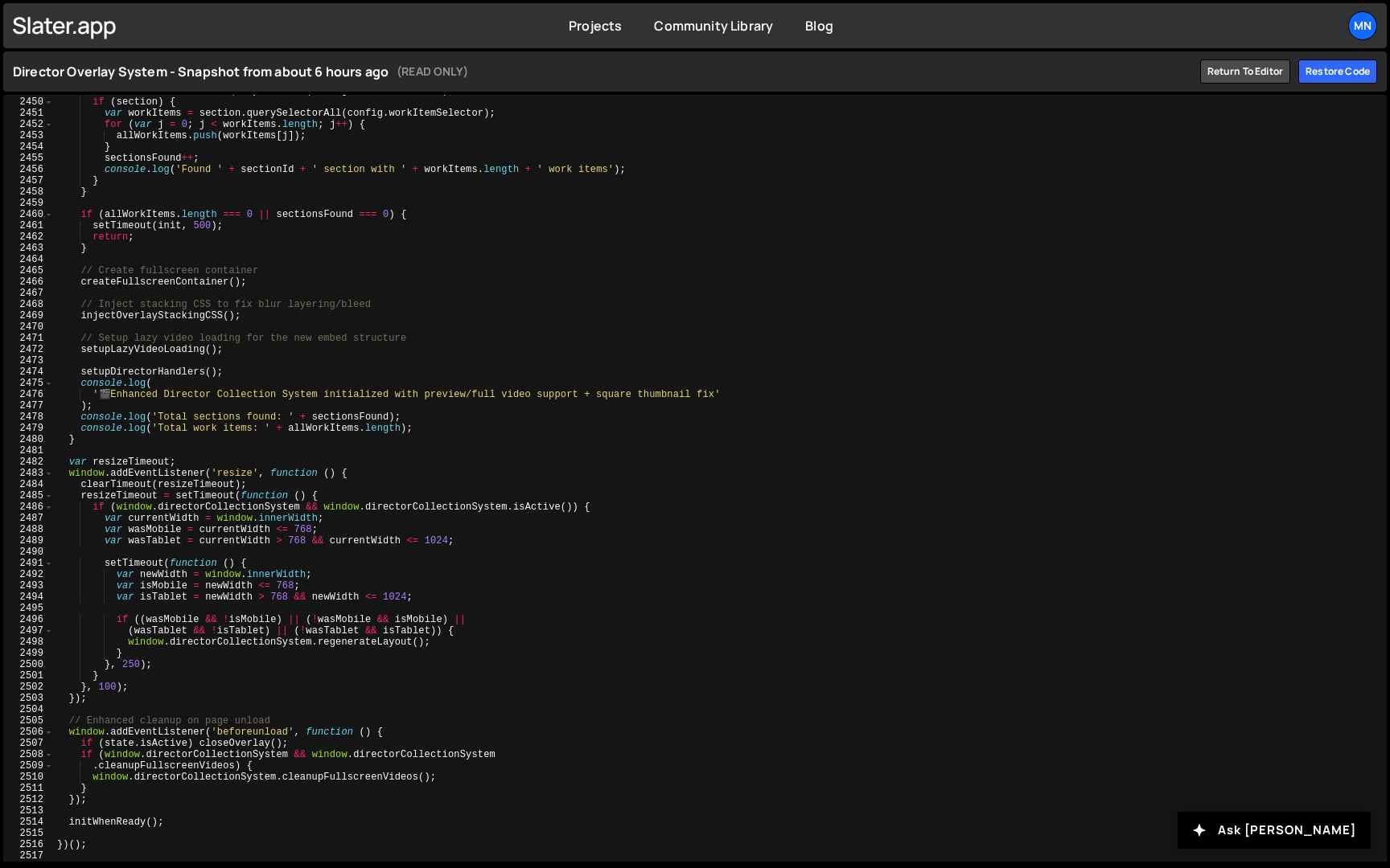
scroll to position [25576, 0]
click at [1331, 74] on div "Restore code" at bounding box center [1338, 71] width 79 height 24
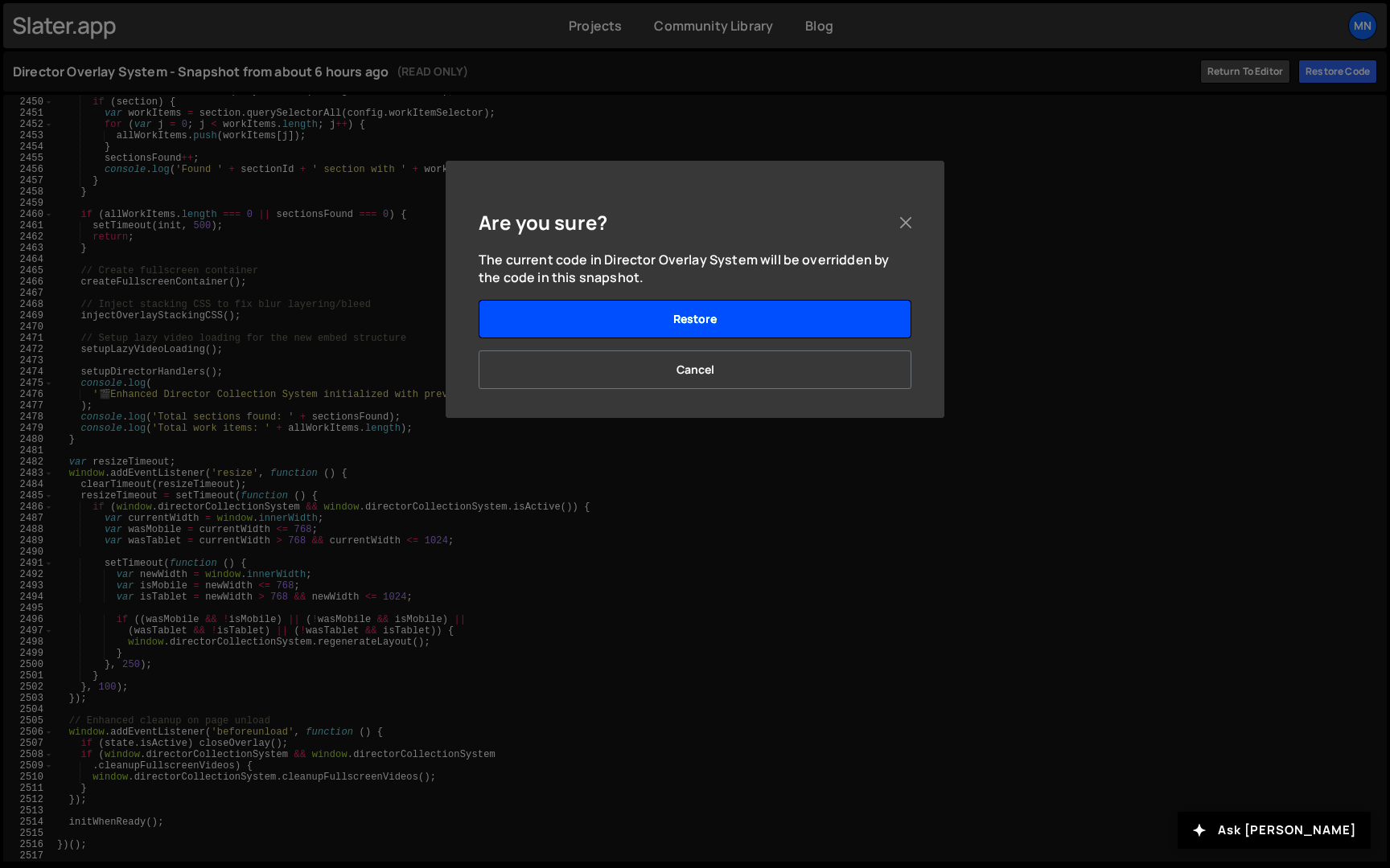
drag, startPoint x: 774, startPoint y: 312, endPoint x: 800, endPoint y: 311, distance: 26.0
click at [774, 312] on button "Restore" at bounding box center [695, 319] width 433 height 39
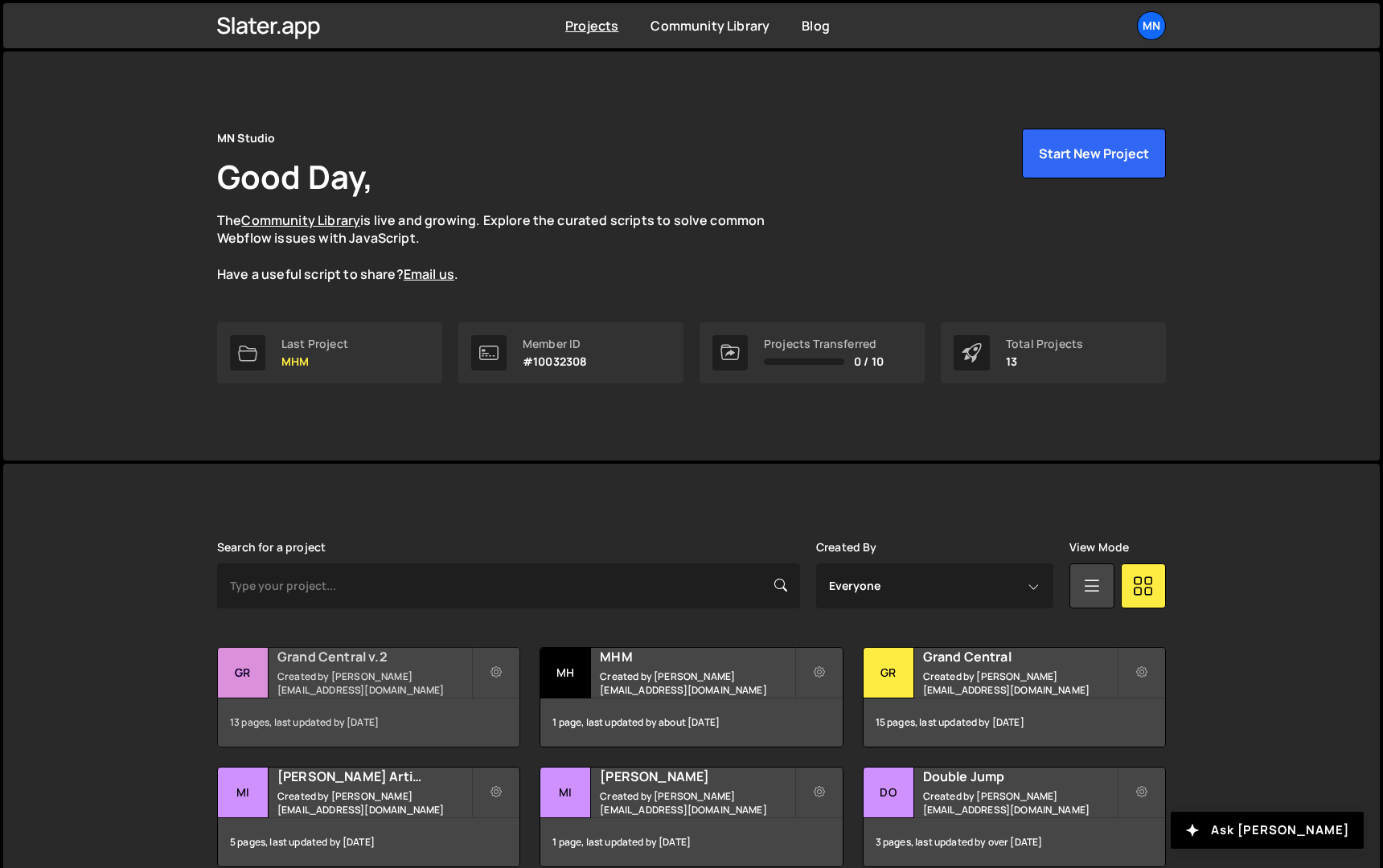
click at [339, 656] on h2 "Grand Central v.2" at bounding box center [374, 657] width 194 height 18
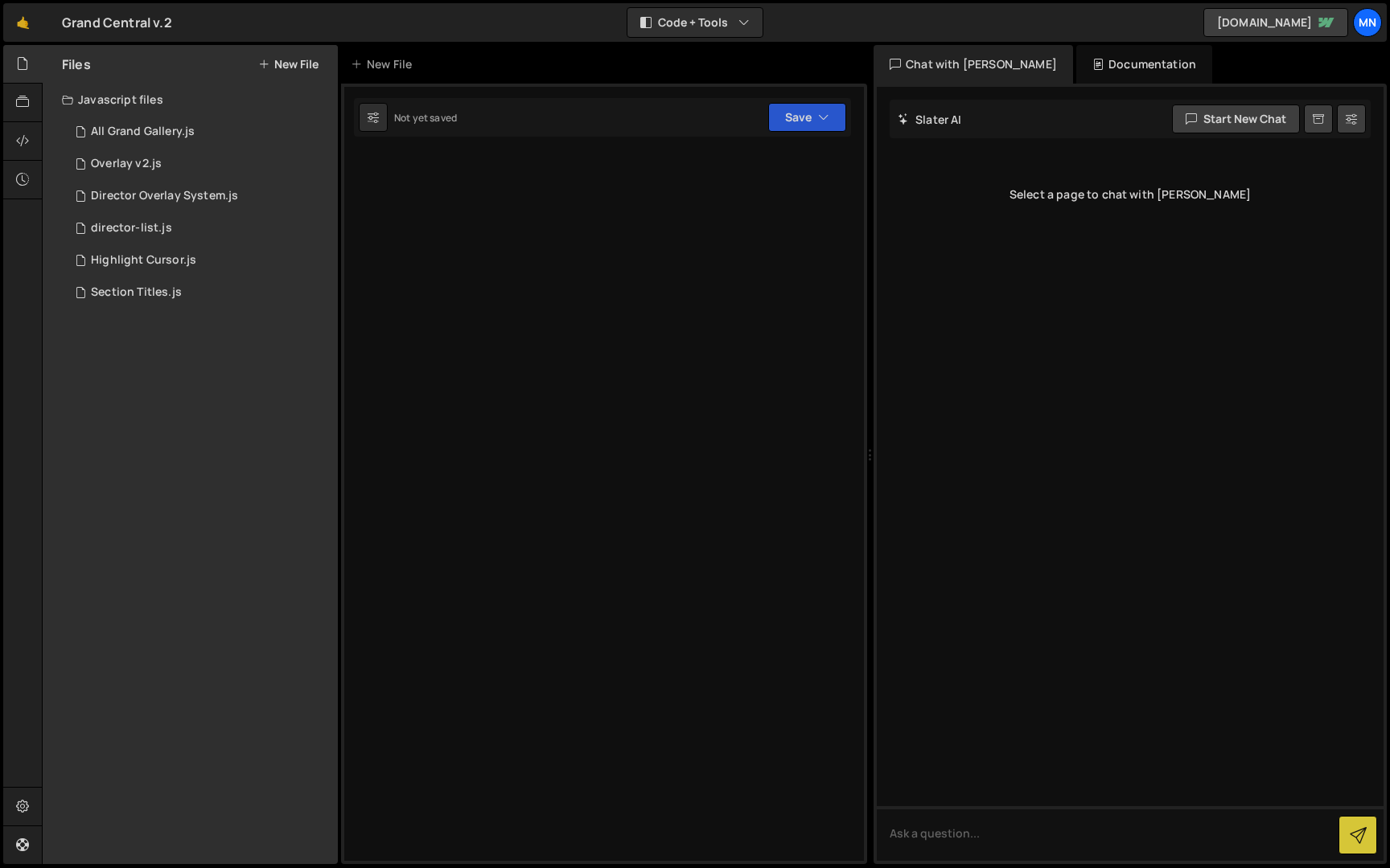
click at [337, 666] on div "Files New File Javascript files 1 All Grand Gallery.js 0 0 Overlay v2.js 0 1 Di…" at bounding box center [189, 454] width 295 height 820
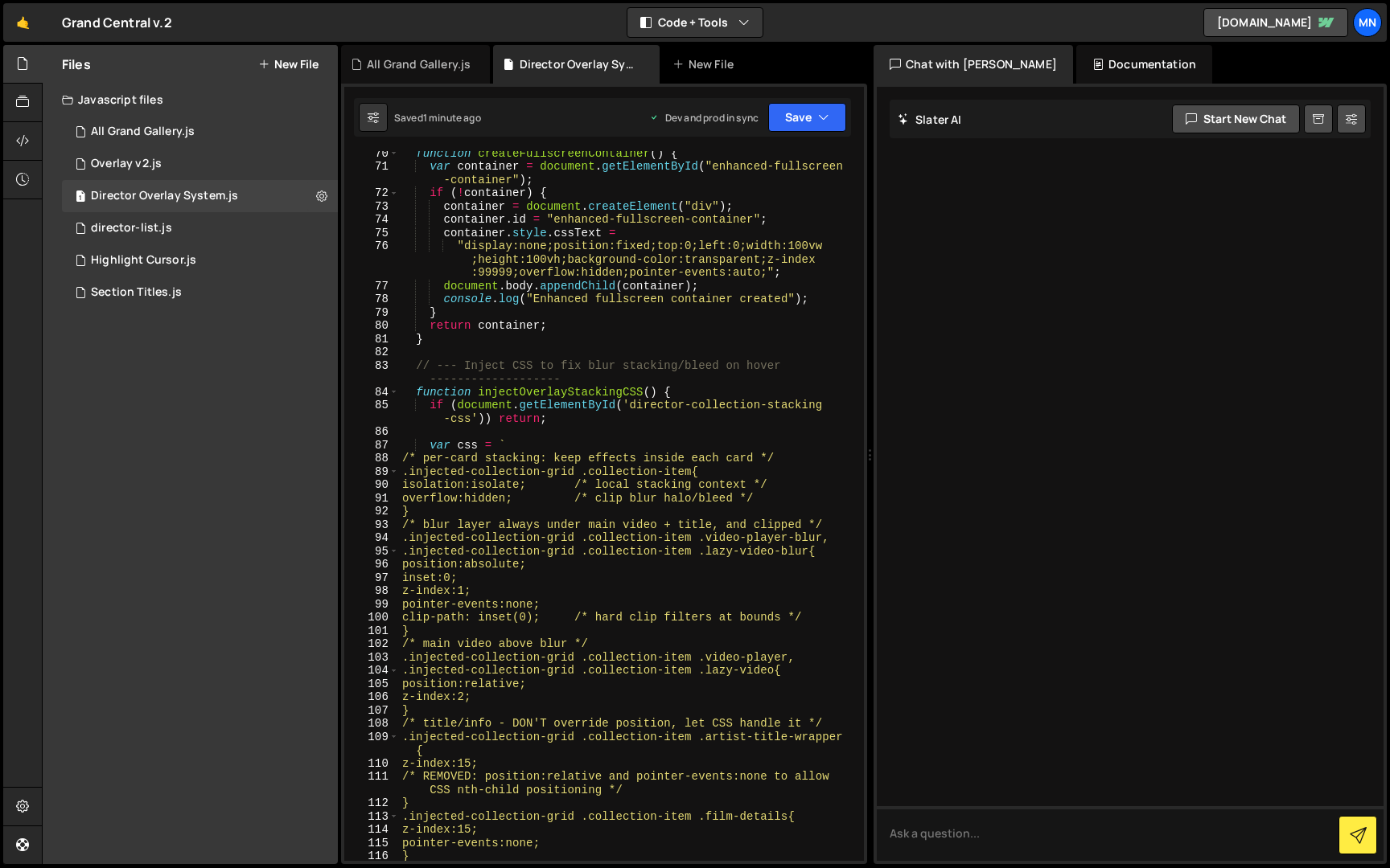
scroll to position [726, 0]
type textarea ".injected-collection-grid .collection-item .lazy-video-blur{"
click at [559, 545] on div "function createFullscreenContainer ( ) { var container = document . getElementB…" at bounding box center [628, 514] width 458 height 736
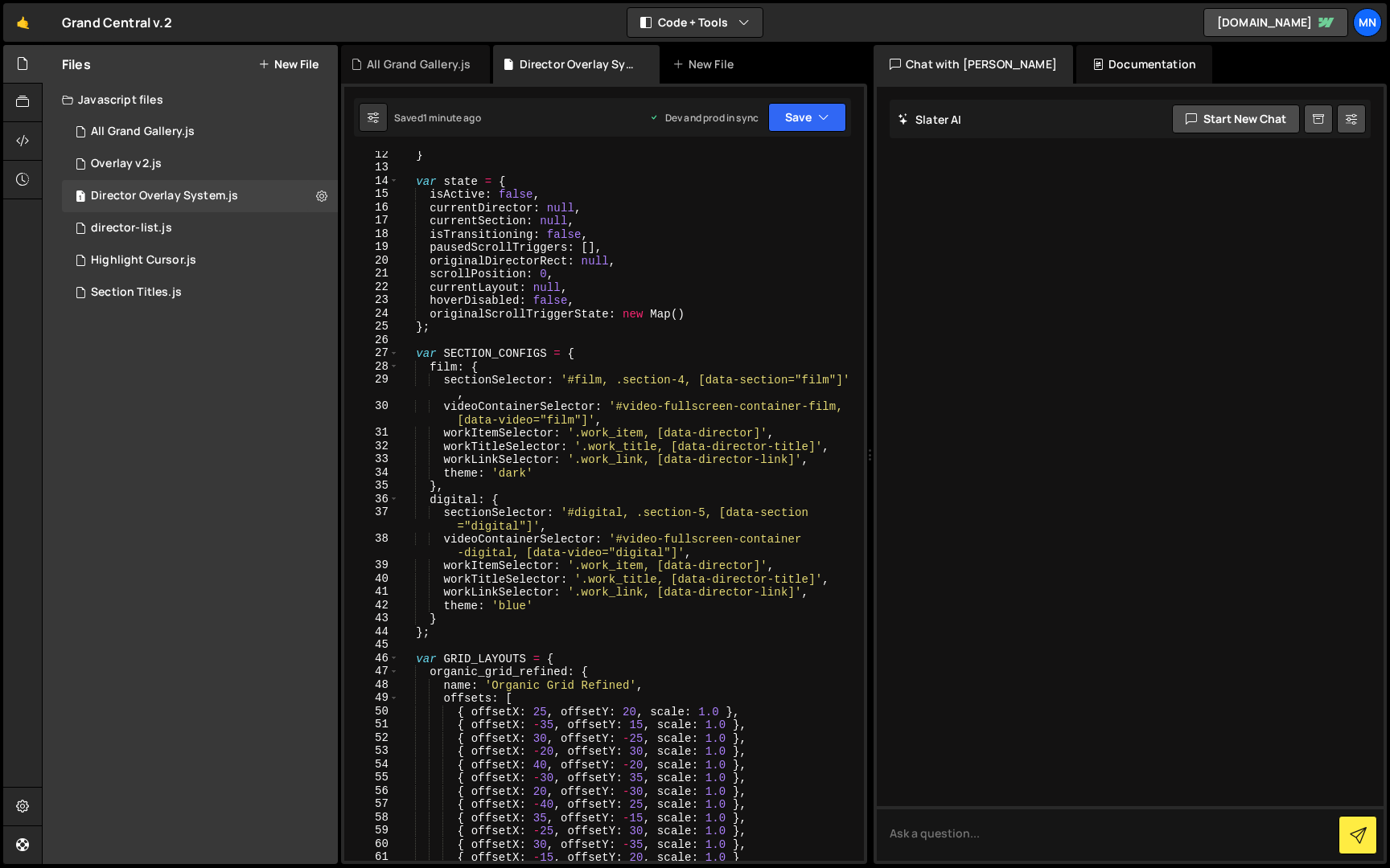
scroll to position [0, 0]
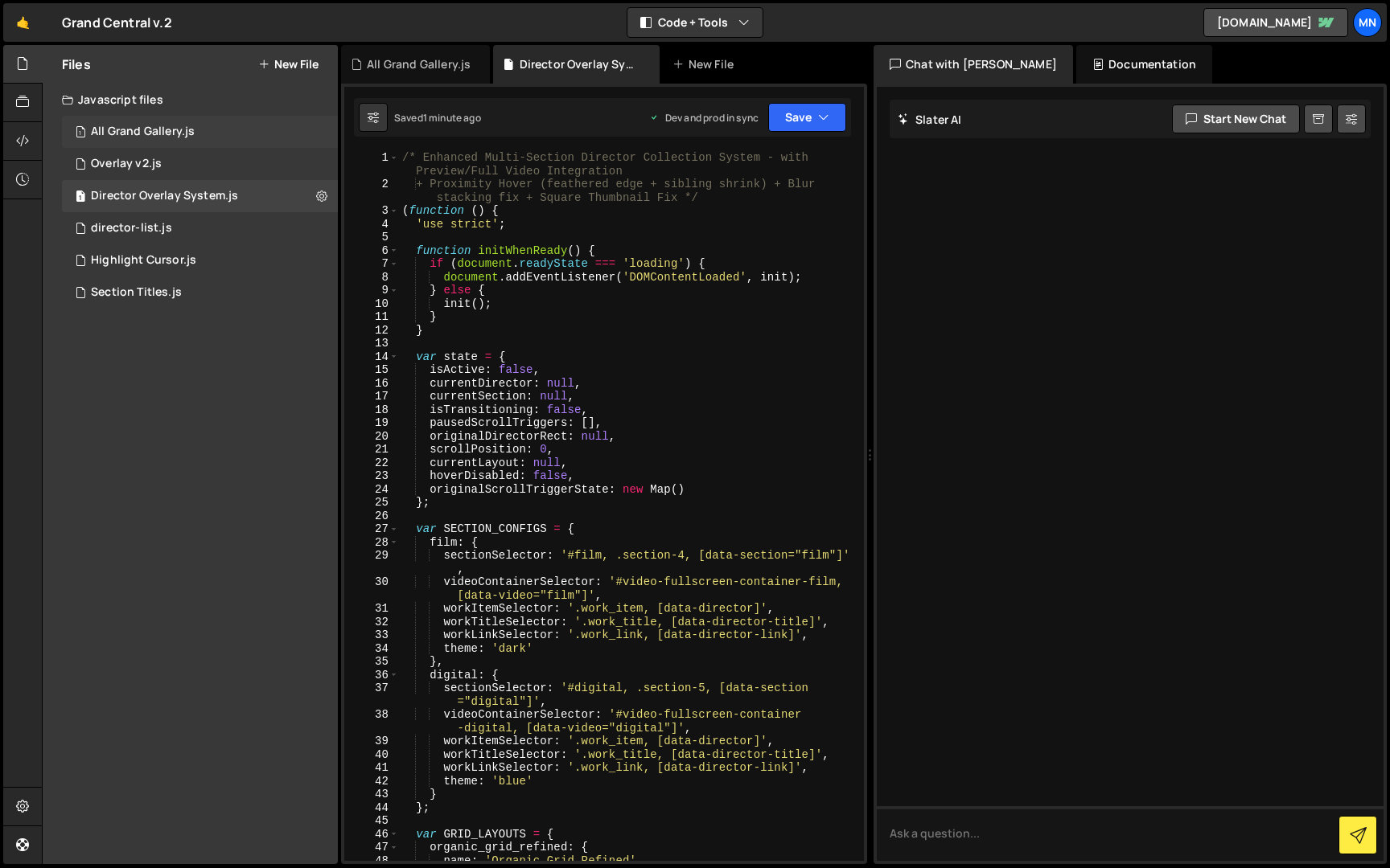
click at [143, 135] on div "All Grand Gallery.js" at bounding box center [143, 132] width 104 height 14
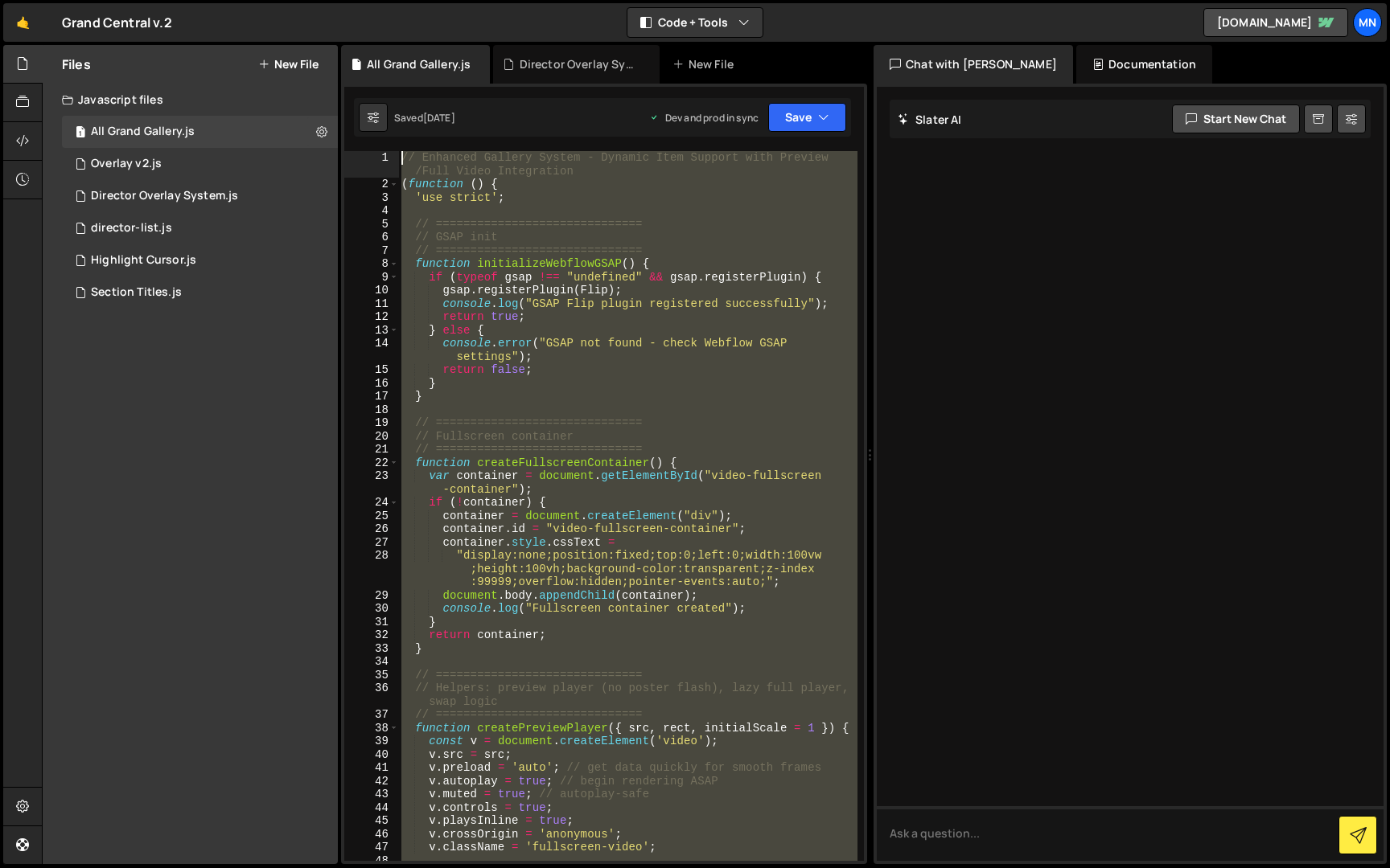
drag, startPoint x: 453, startPoint y: 846, endPoint x: 359, endPoint y: -30, distance: 881.0
click at [359, 0] on html "Projects [GEOGRAPHIC_DATA] Blog [GEOGRAPHIC_DATA] Projects Your Teams Invite te…" at bounding box center [695, 434] width 1390 height 868
type textarea "// Enhanced Gallery System - Dynamic Item Support with Preview/Full Video Integ…"
click at [163, 192] on div "Director Overlay System.js" at bounding box center [164, 196] width 147 height 14
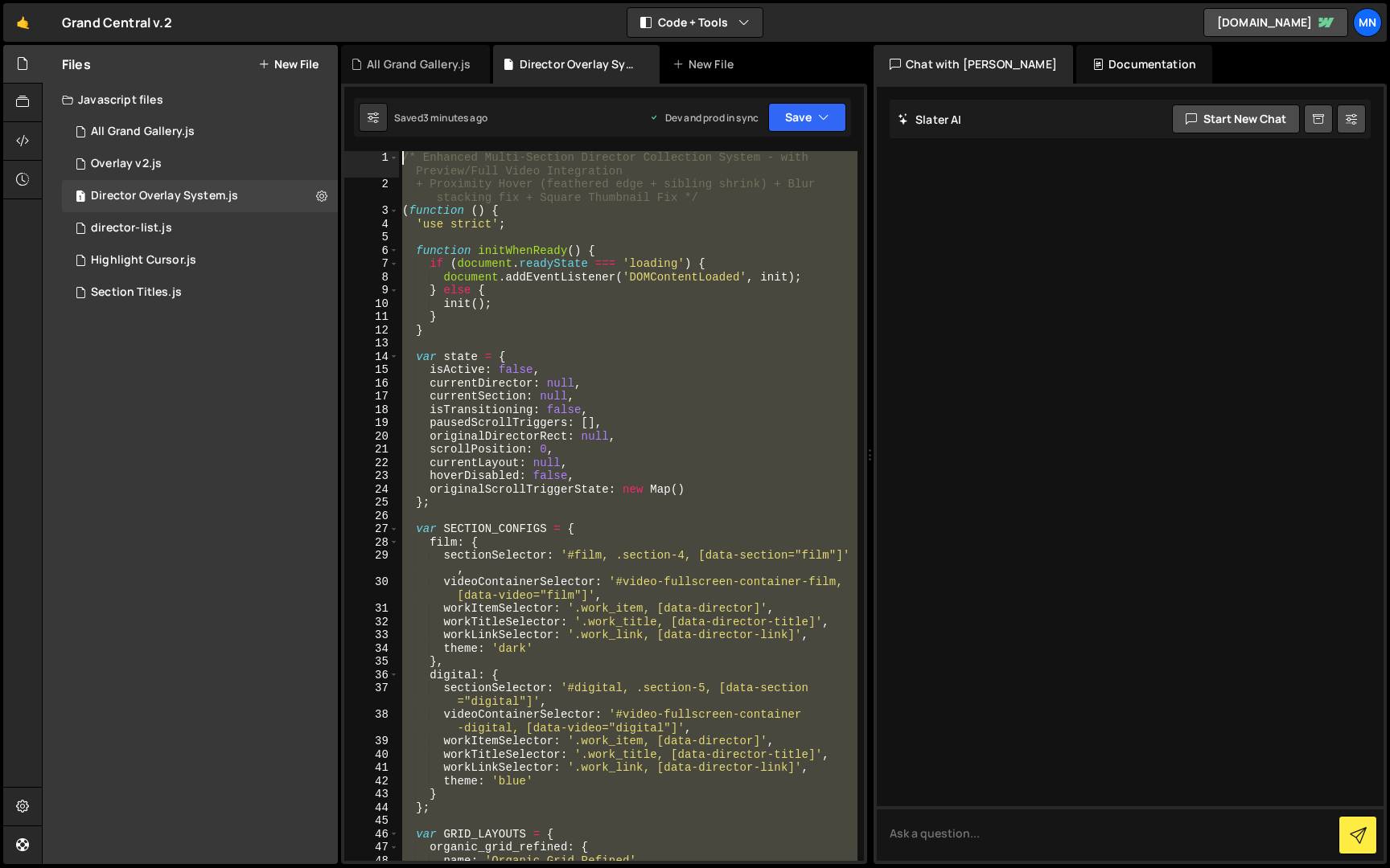
drag, startPoint x: 455, startPoint y: 849, endPoint x: 274, endPoint y: -30, distance: 897.4
click at [274, 0] on html "Projects [GEOGRAPHIC_DATA] Blog [GEOGRAPHIC_DATA] Projects Your Teams Invite te…" at bounding box center [695, 434] width 1390 height 868
paste textarea "})();"
type textarea "})();"
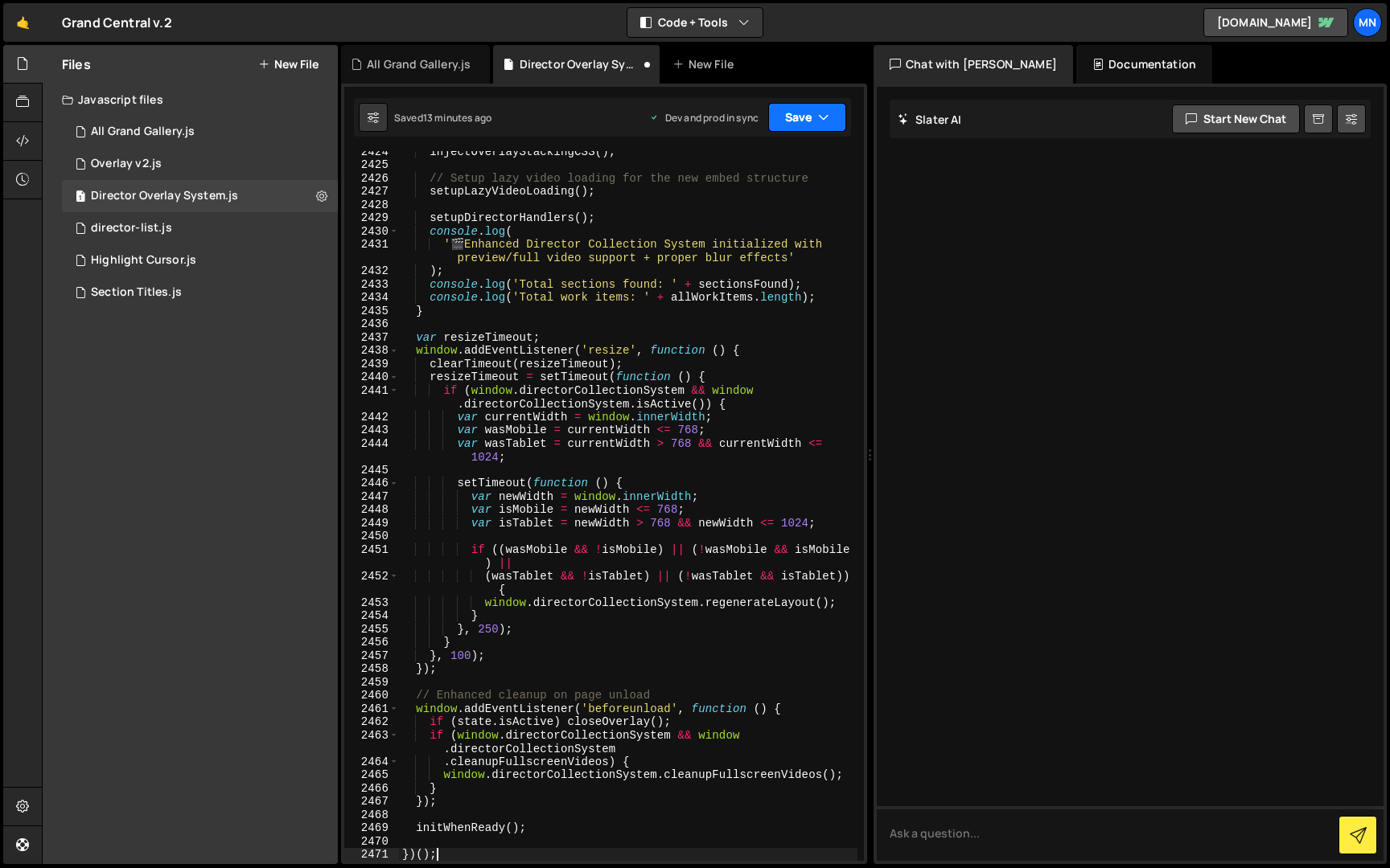
drag, startPoint x: 829, startPoint y: 135, endPoint x: 827, endPoint y: 114, distance: 21.1
click at [829, 133] on div "Saved 13 minutes ago Dev and prod in sync Upgrade to Edit Save Save to Staging …" at bounding box center [602, 117] width 497 height 39
click at [827, 114] on icon "button" at bounding box center [823, 118] width 12 height 16
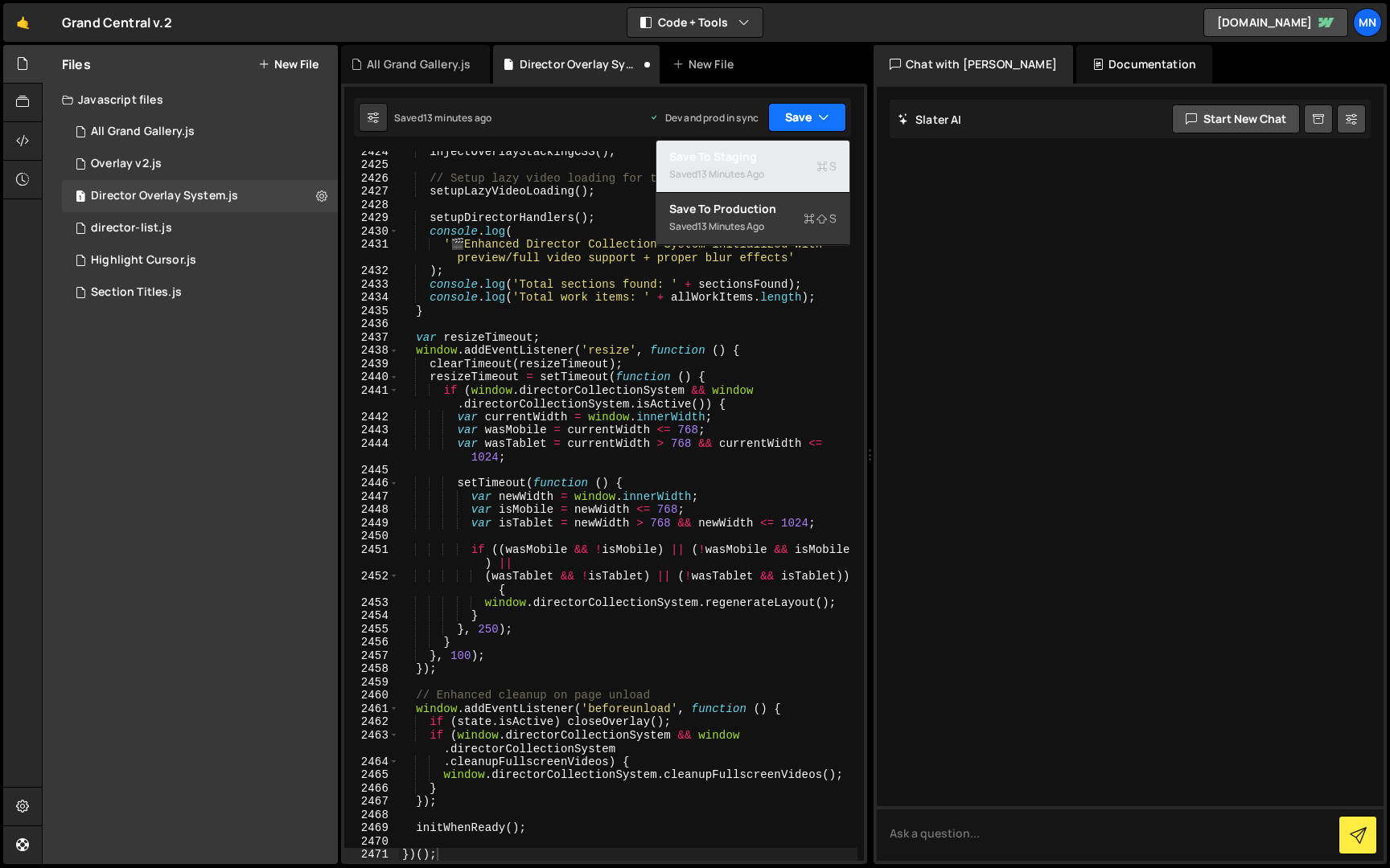
drag, startPoint x: 789, startPoint y: 156, endPoint x: 808, endPoint y: 119, distance: 41.6
click at [790, 156] on div "Save to Staging S" at bounding box center [752, 157] width 167 height 16
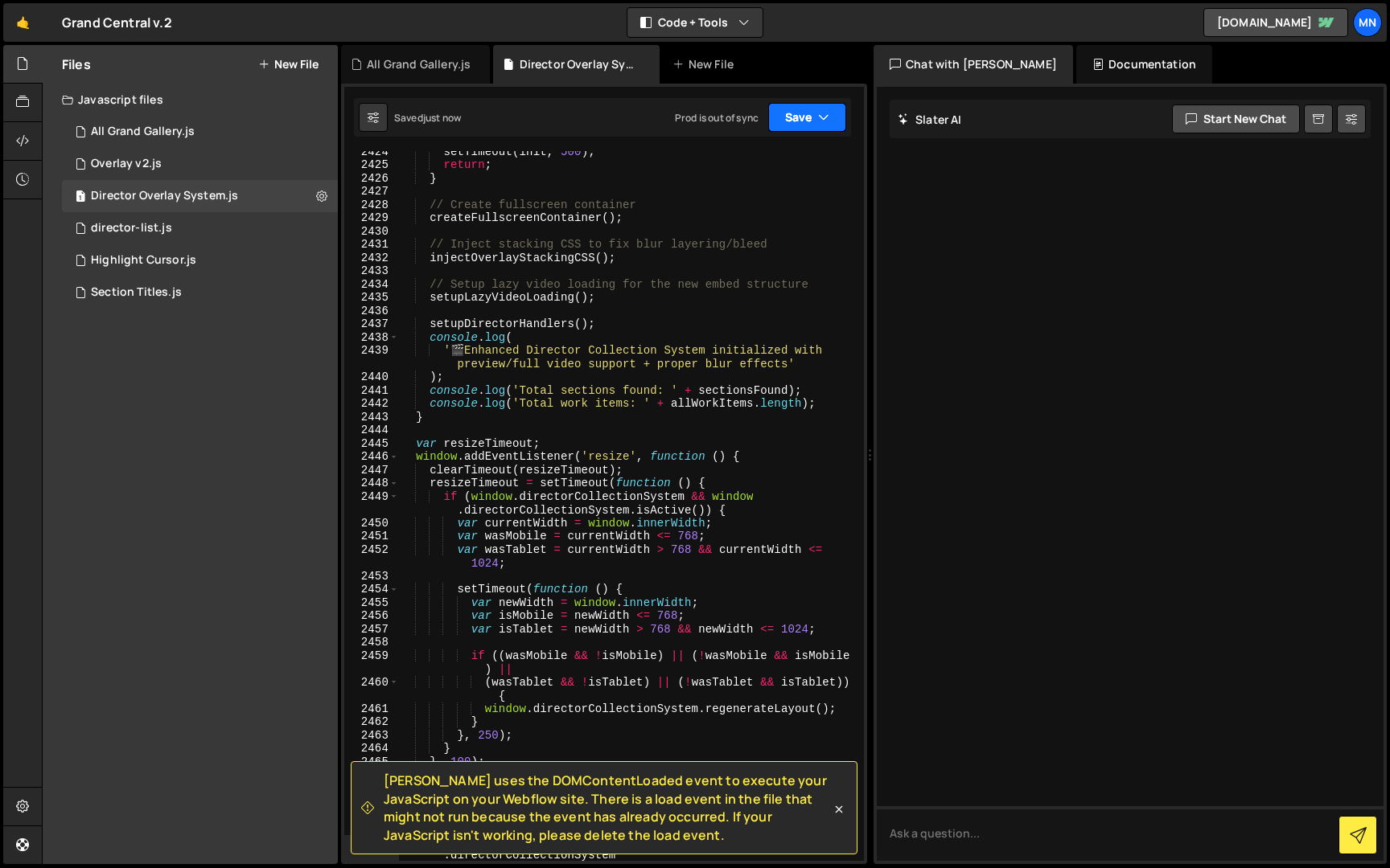
drag, startPoint x: 810, startPoint y: 116, endPoint x: 839, endPoint y: 153, distance: 47.0
click at [810, 116] on button "Save" at bounding box center [806, 118] width 78 height 29
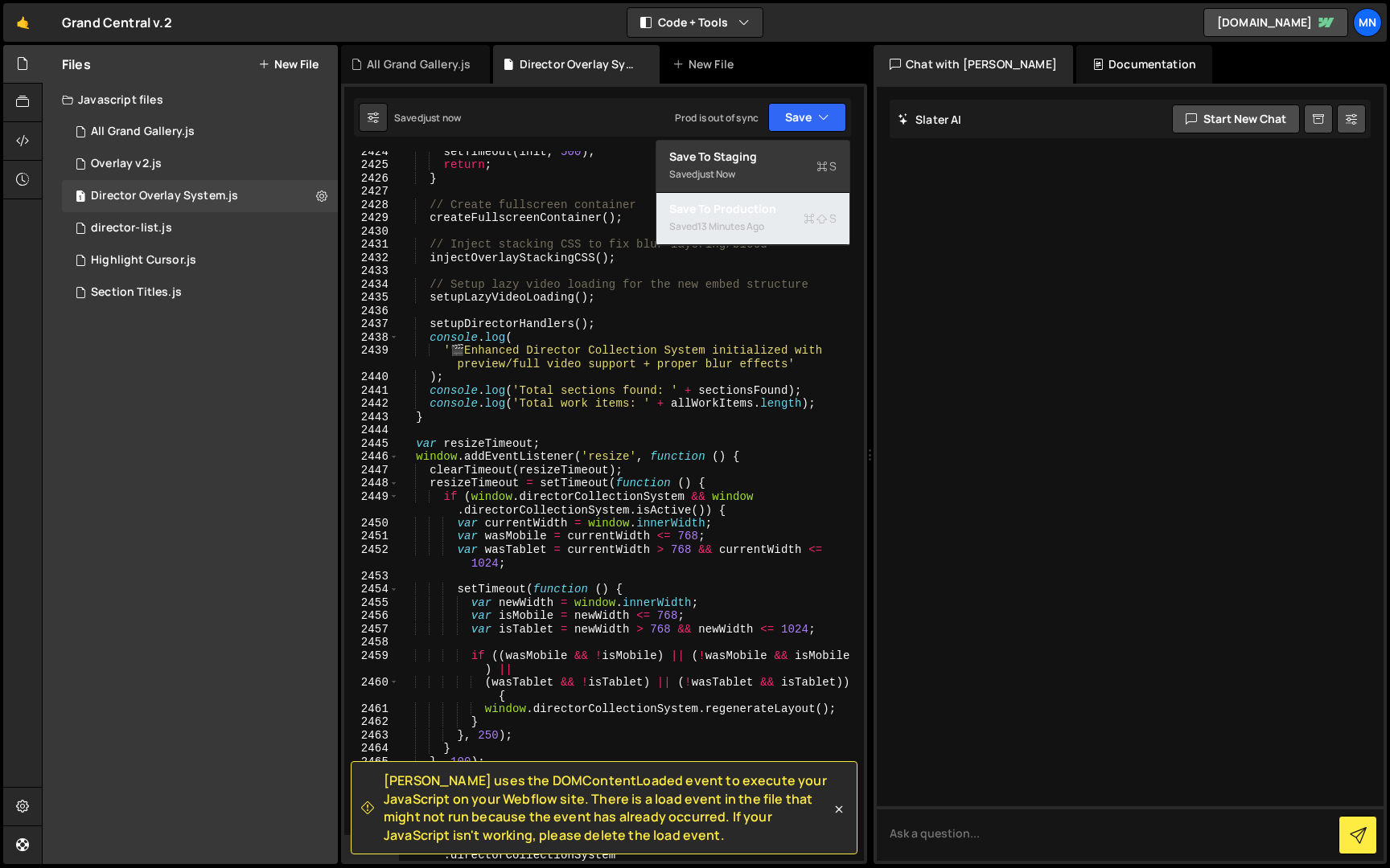
drag, startPoint x: 777, startPoint y: 227, endPoint x: 937, endPoint y: 266, distance: 164.7
click at [780, 228] on div "Saved 13 minutes ago" at bounding box center [752, 226] width 167 height 19
